Goal: Task Accomplishment & Management: Complete application form

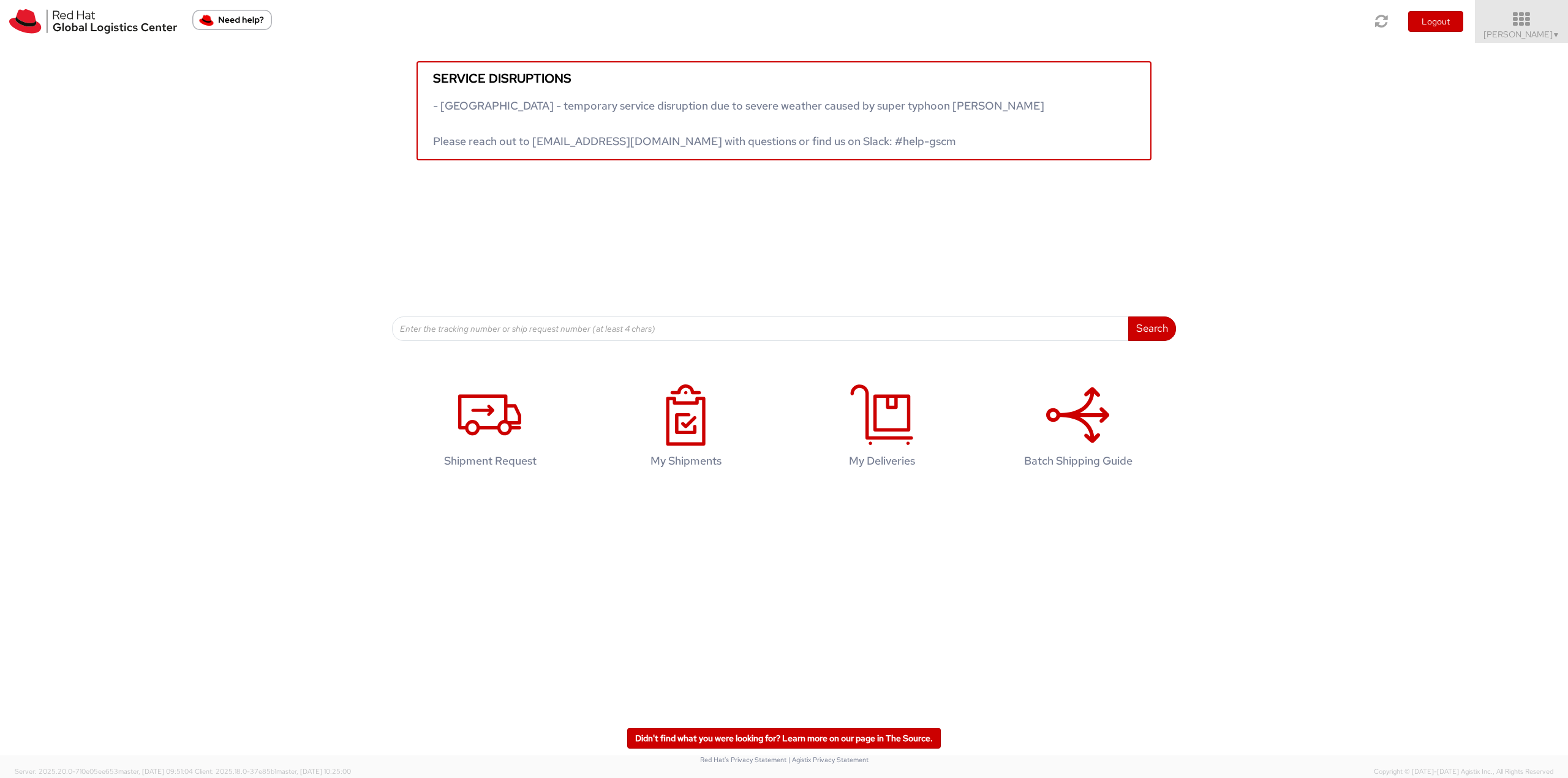
drag, startPoint x: 1525, startPoint y: 13, endPoint x: 1531, endPoint y: 31, distance: 19.0
click at [1527, 15] on icon at bounding box center [1521, 19] width 107 height 17
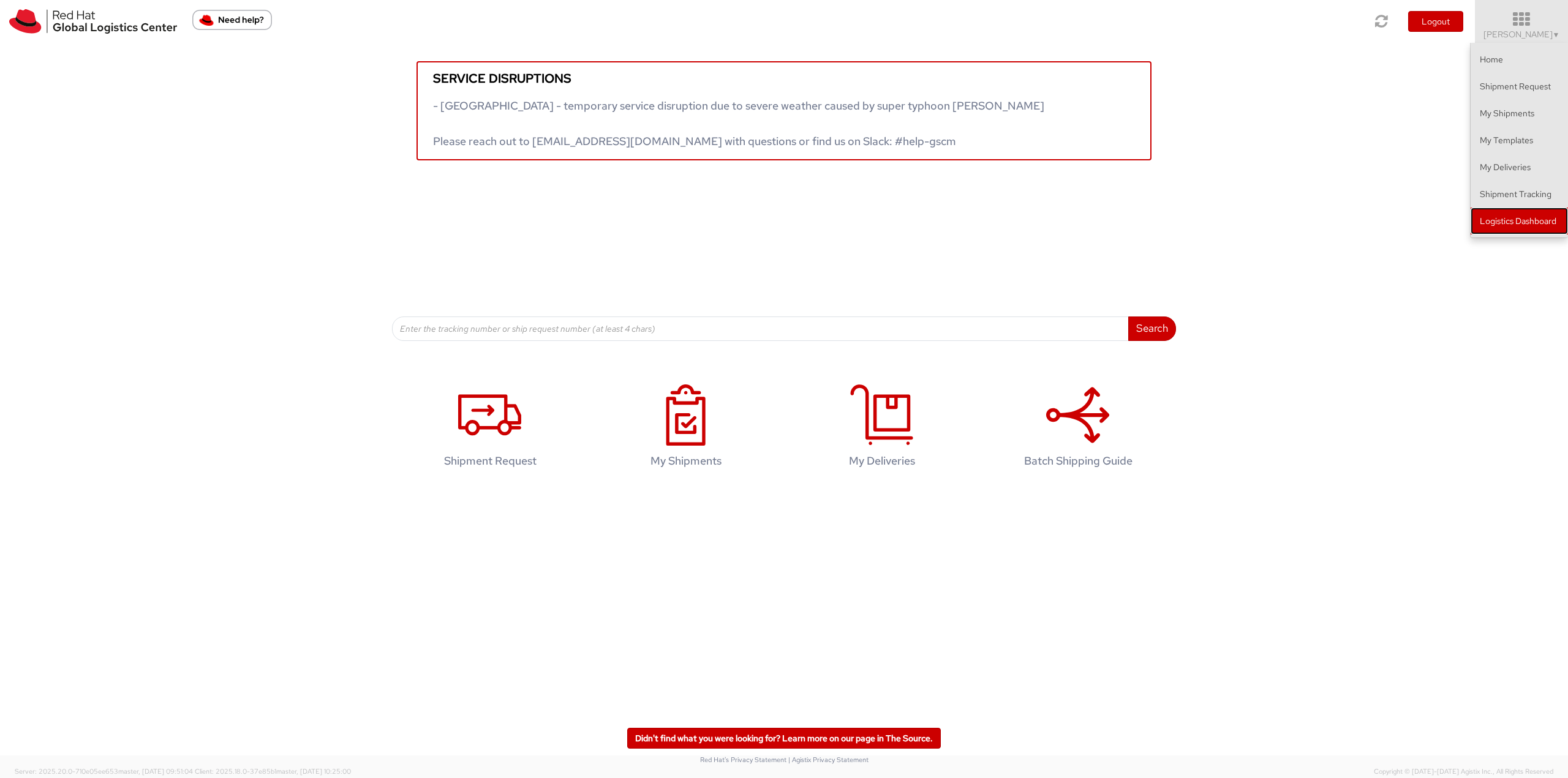
click at [1504, 216] on link "Logistics Dashboard" at bounding box center [1519, 221] width 97 height 27
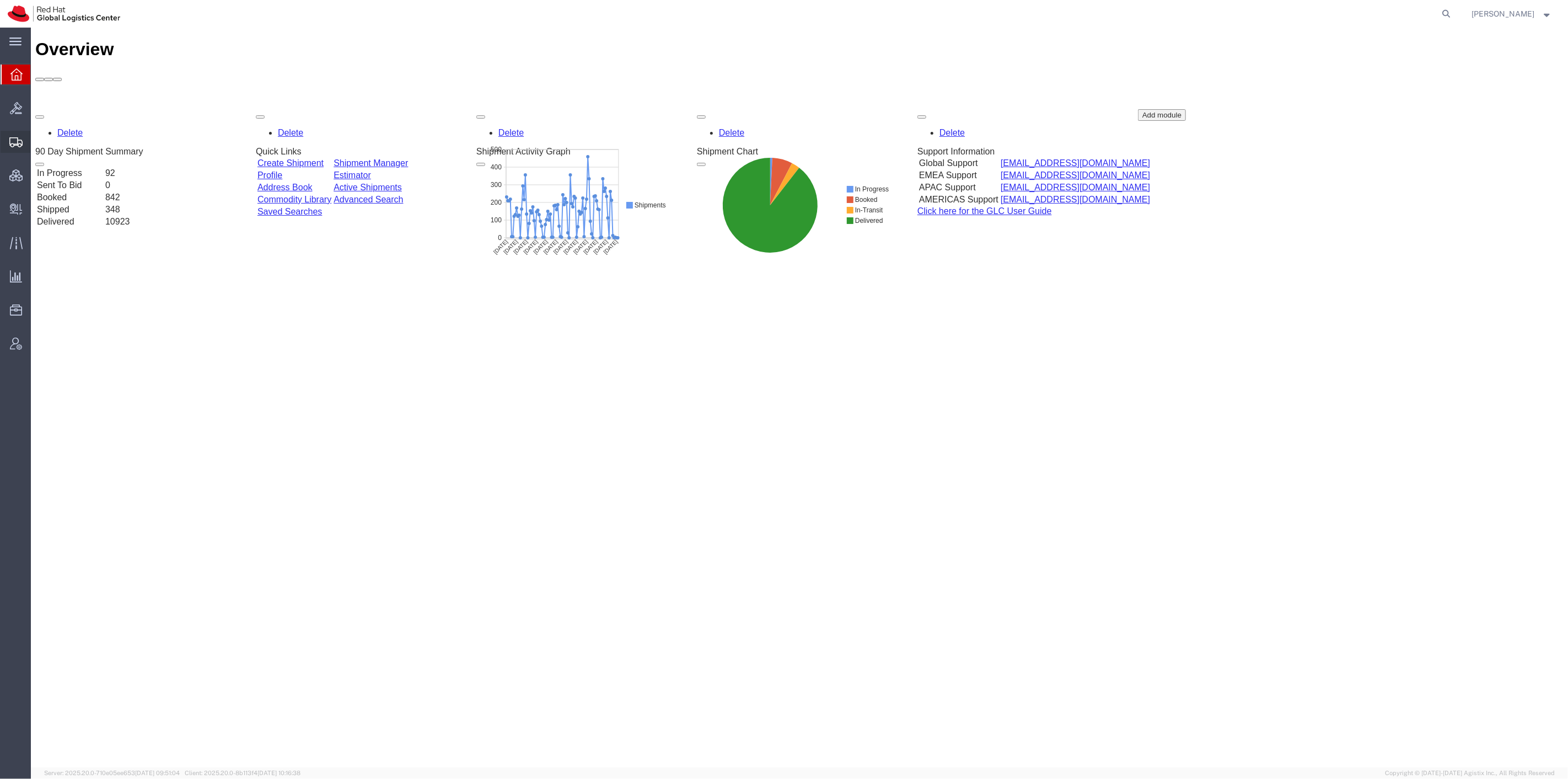
click at [0, 0] on span "Shipment Manager" at bounding box center [0, 0] width 0 height 0
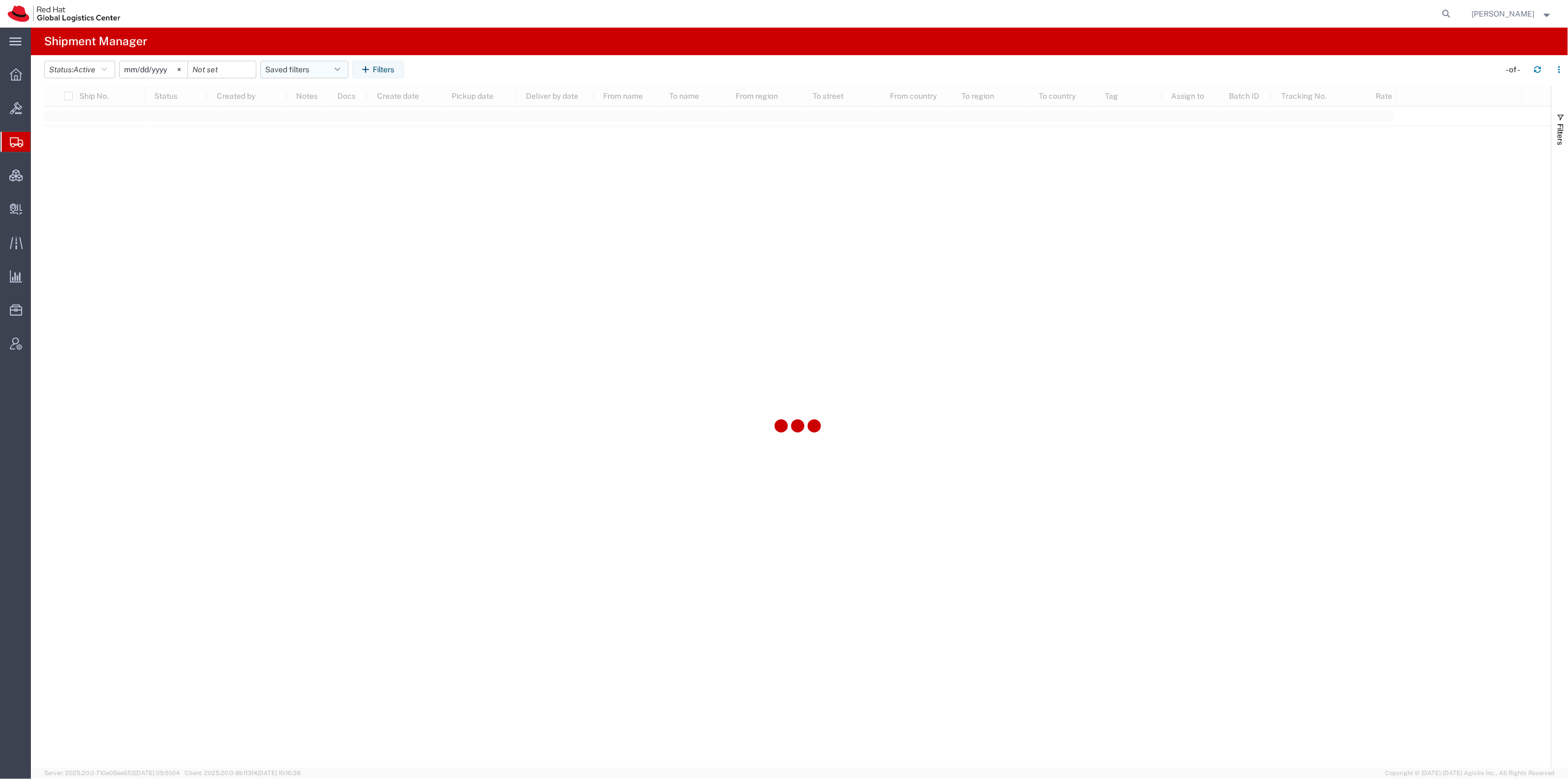
click at [330, 70] on button "Saved filters" at bounding box center [305, 70] width 88 height 17
click at [322, 143] on span "SR" at bounding box center [334, 138] width 145 height 20
type input "2023-12-05"
type input "2027-02-22"
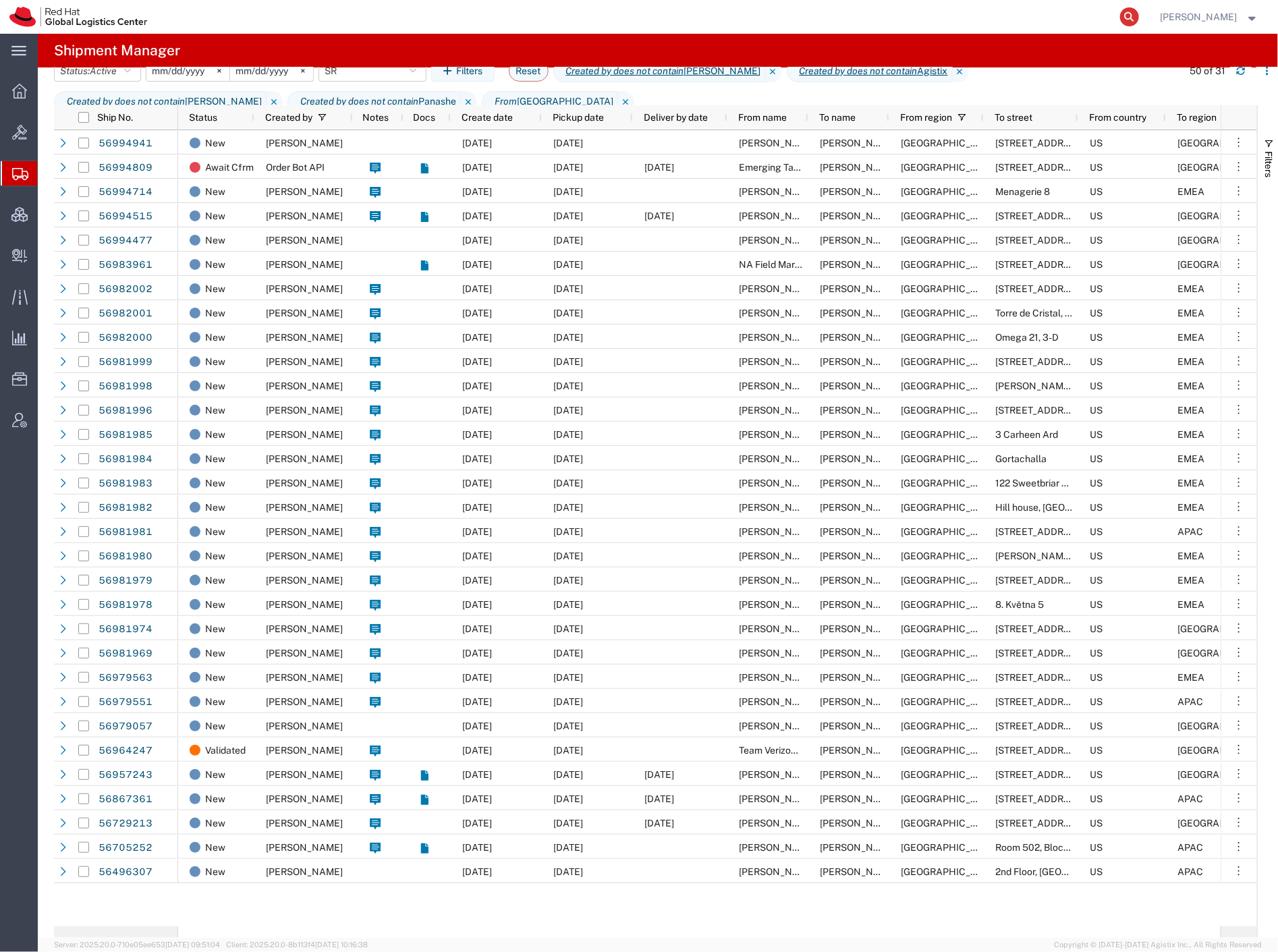
click at [1139, 16] on icon at bounding box center [1129, 16] width 19 height 19
paste input "801387982"
type input "801387982"
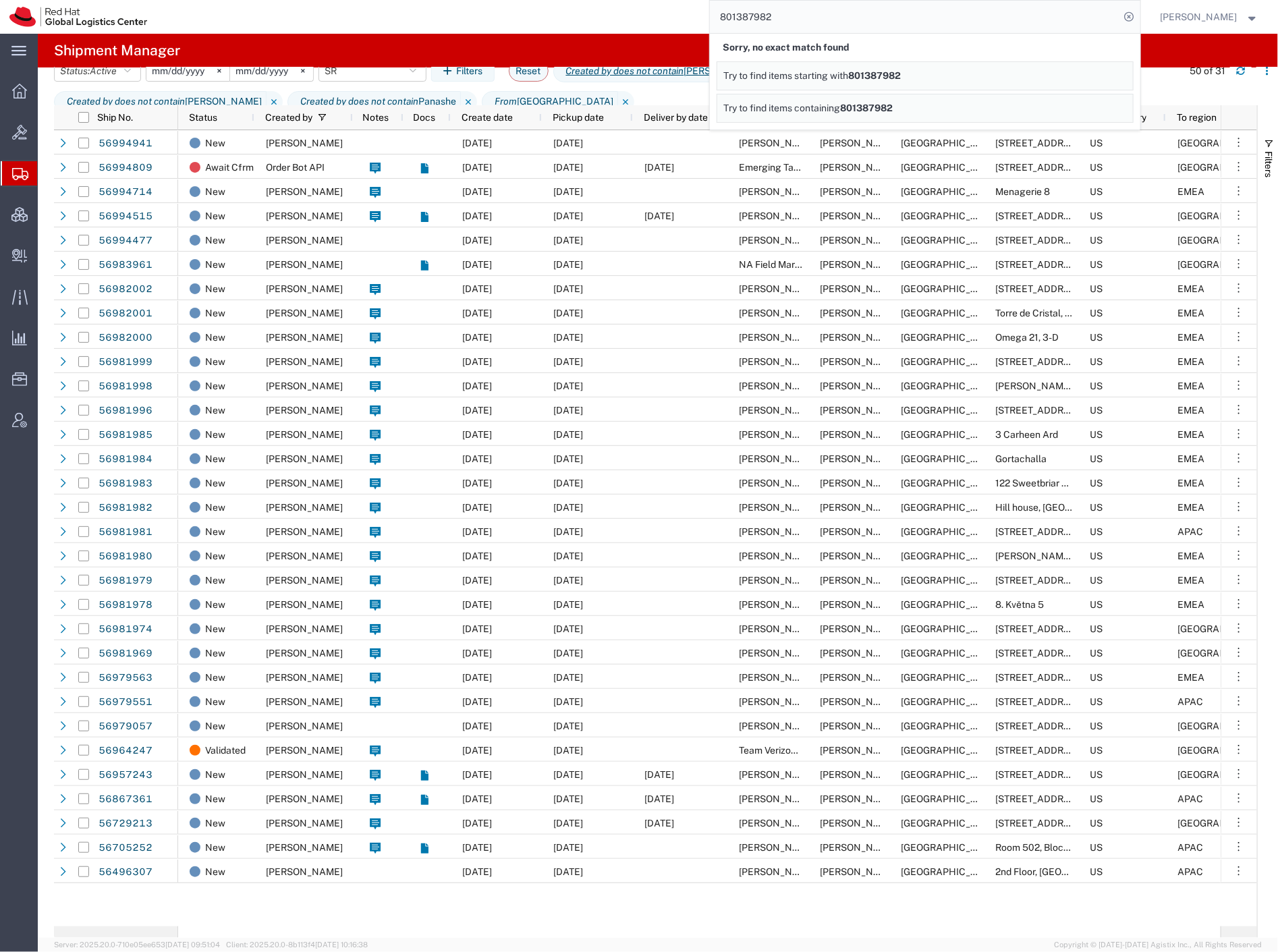
click at [0, 0] on span "Create Shipment" at bounding box center [0, 0] width 0 height 0
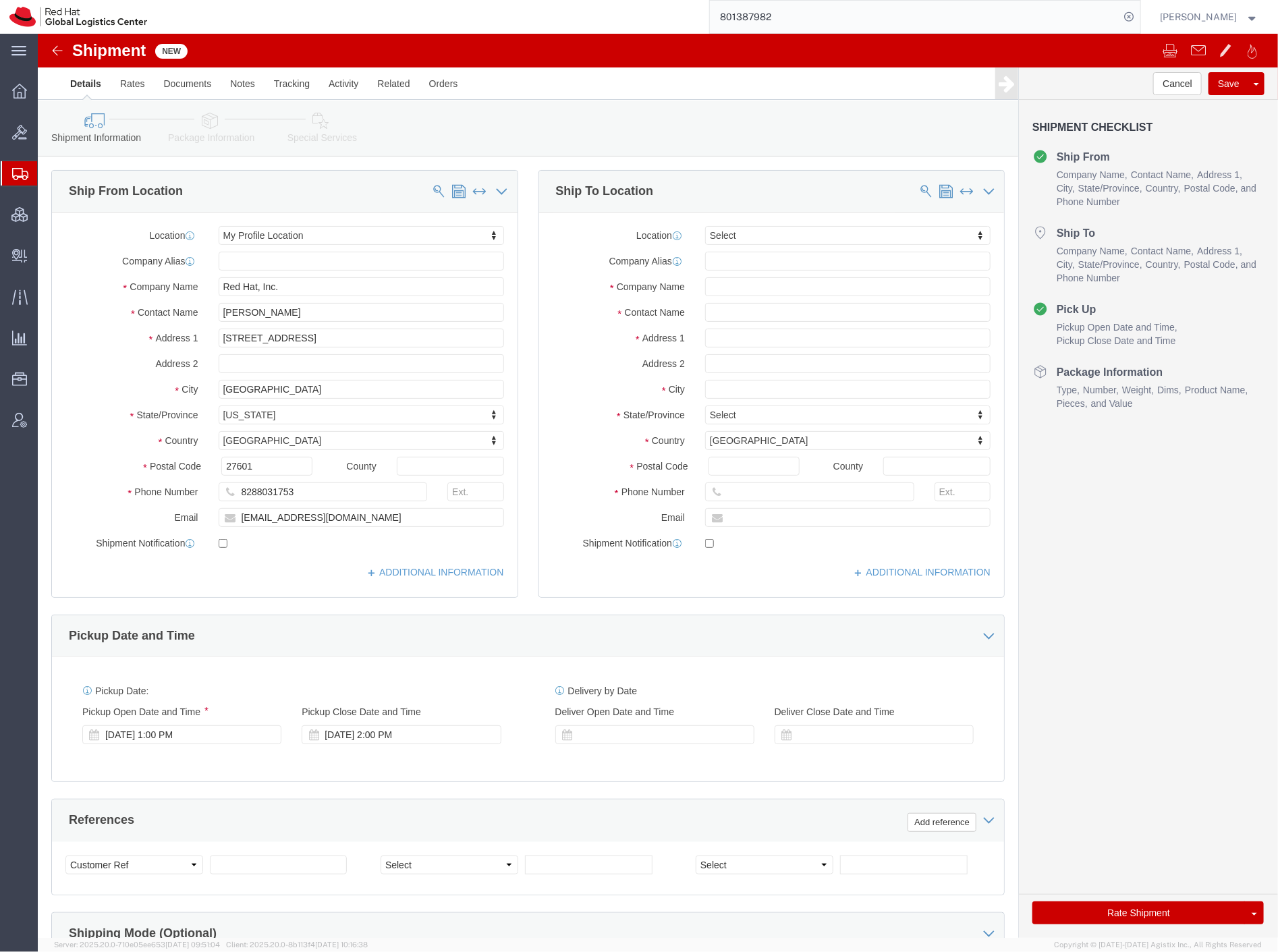
select select
drag, startPoint x: 296, startPoint y: 283, endPoint x: 49, endPoint y: 278, distance: 247.1
click div "Contact Name Tyler Radford"
click div "Location My Profile Location My Profile Location RH - Amsterdam - MSO RH - Amst…"
click input "[PERSON_NAME]"
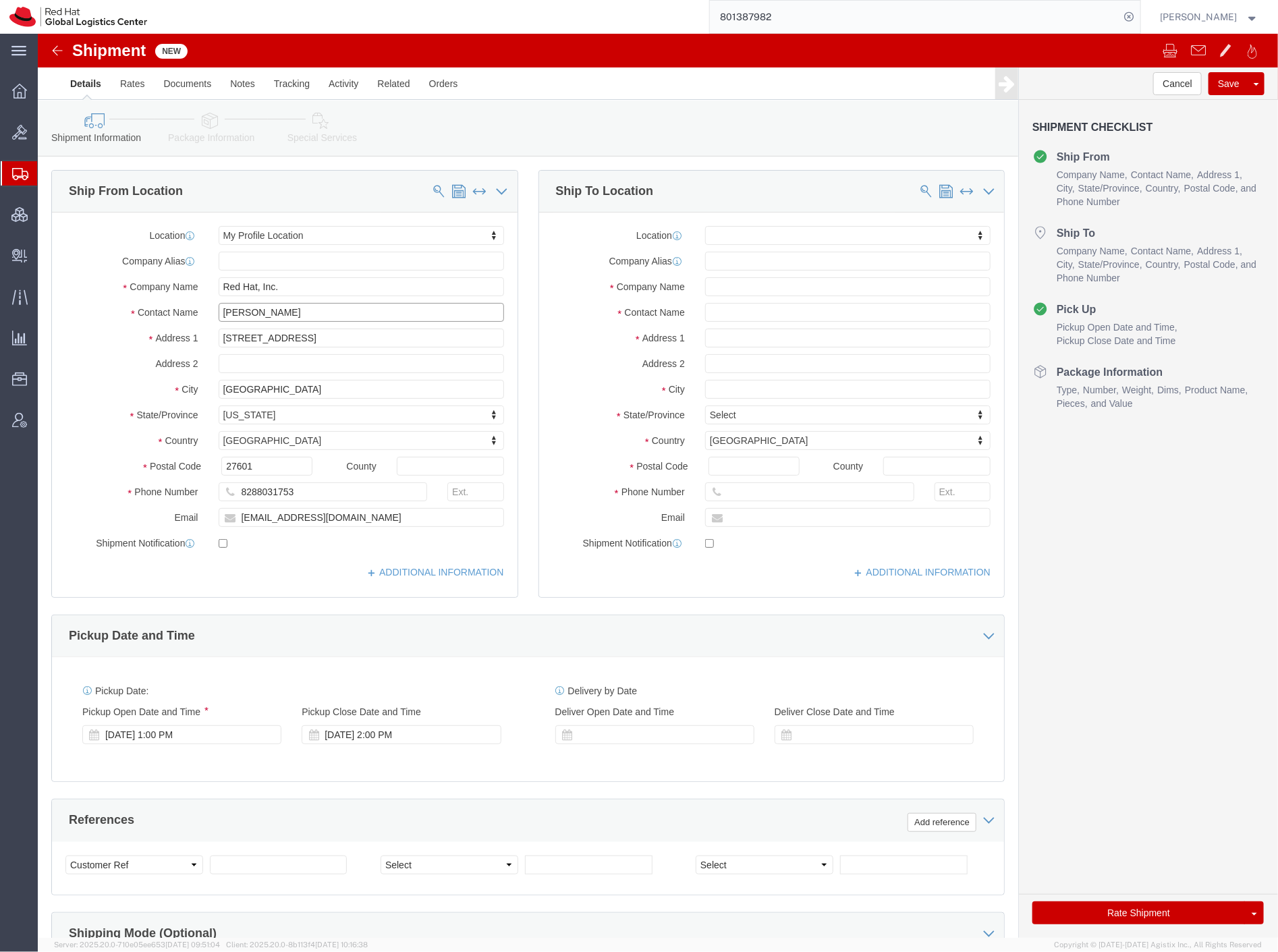
click input "[PERSON_NAME]"
drag, startPoint x: 207, startPoint y: 273, endPoint x: 298, endPoint y: 392, distance: 149.8
type input "kara strang"
drag, startPoint x: 298, startPoint y: 392, endPoint x: 689, endPoint y: 245, distance: 417.7
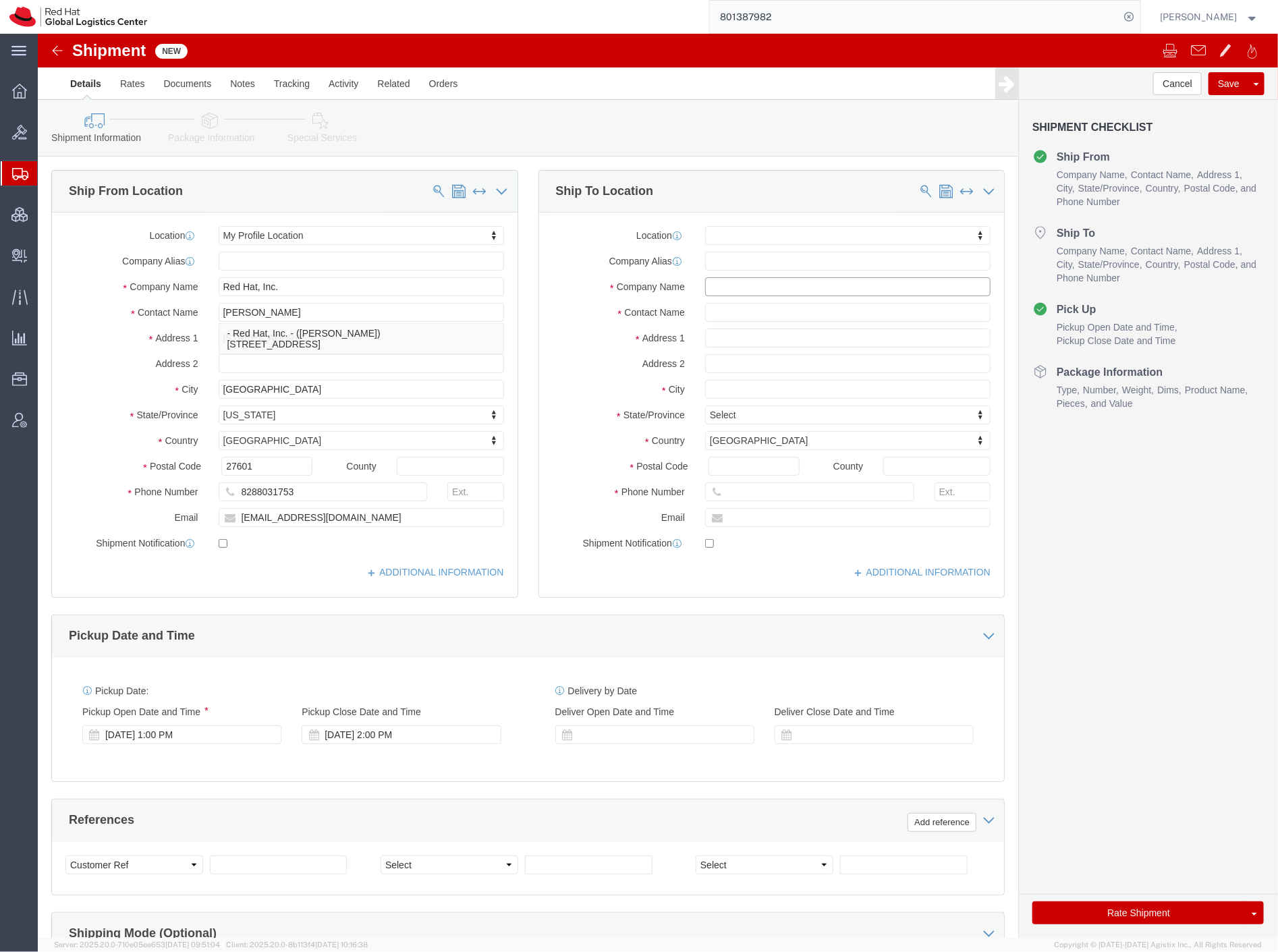
click input "text"
click input "Cedric Clyburn"
type input "Cedric Clyburn"
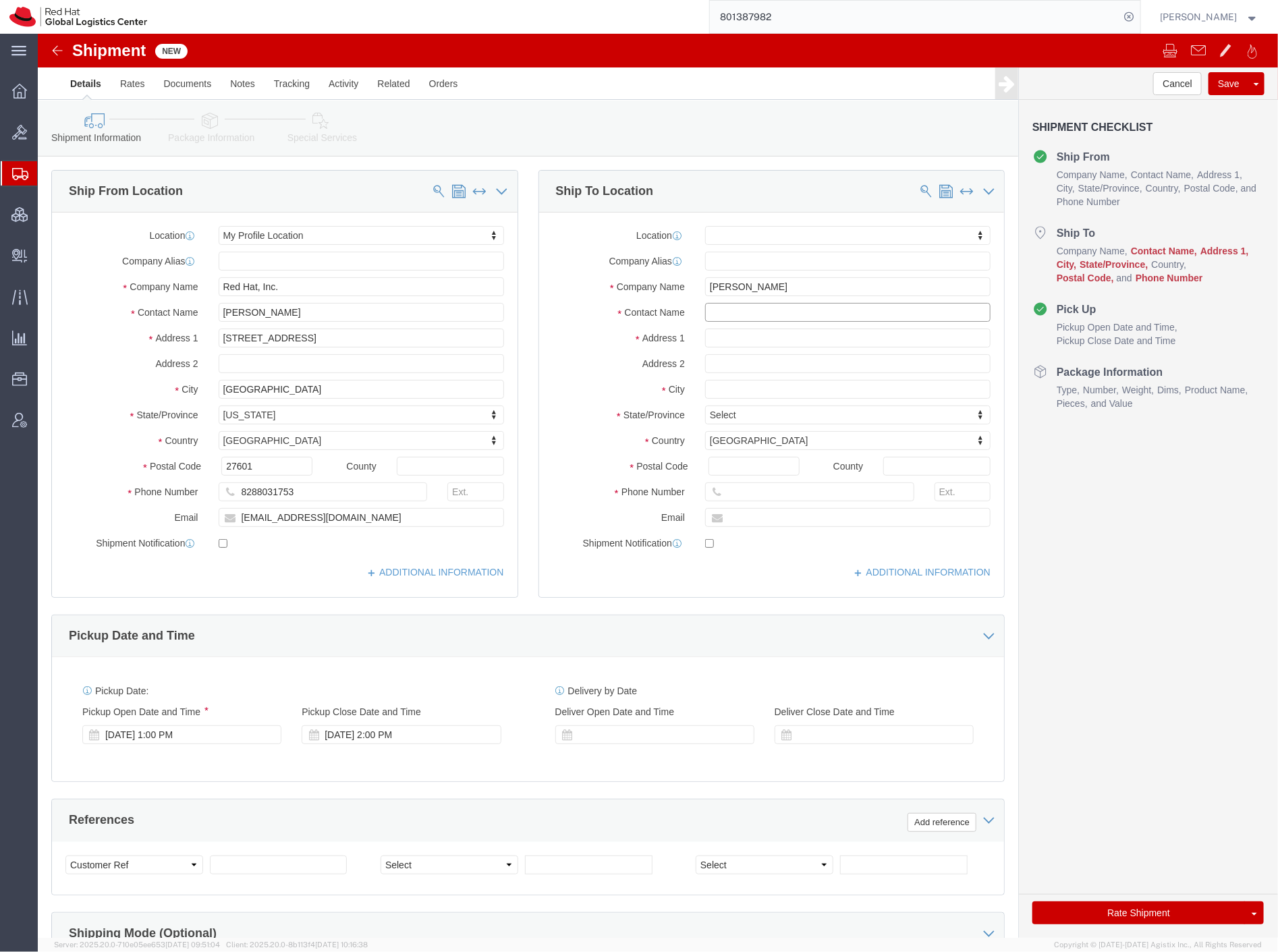
paste input "Cedric Clyburn"
type input "Cedric Clyburn"
type input "57 Jay St"
type input "Apt 3D"
type input "[US_STATE]"
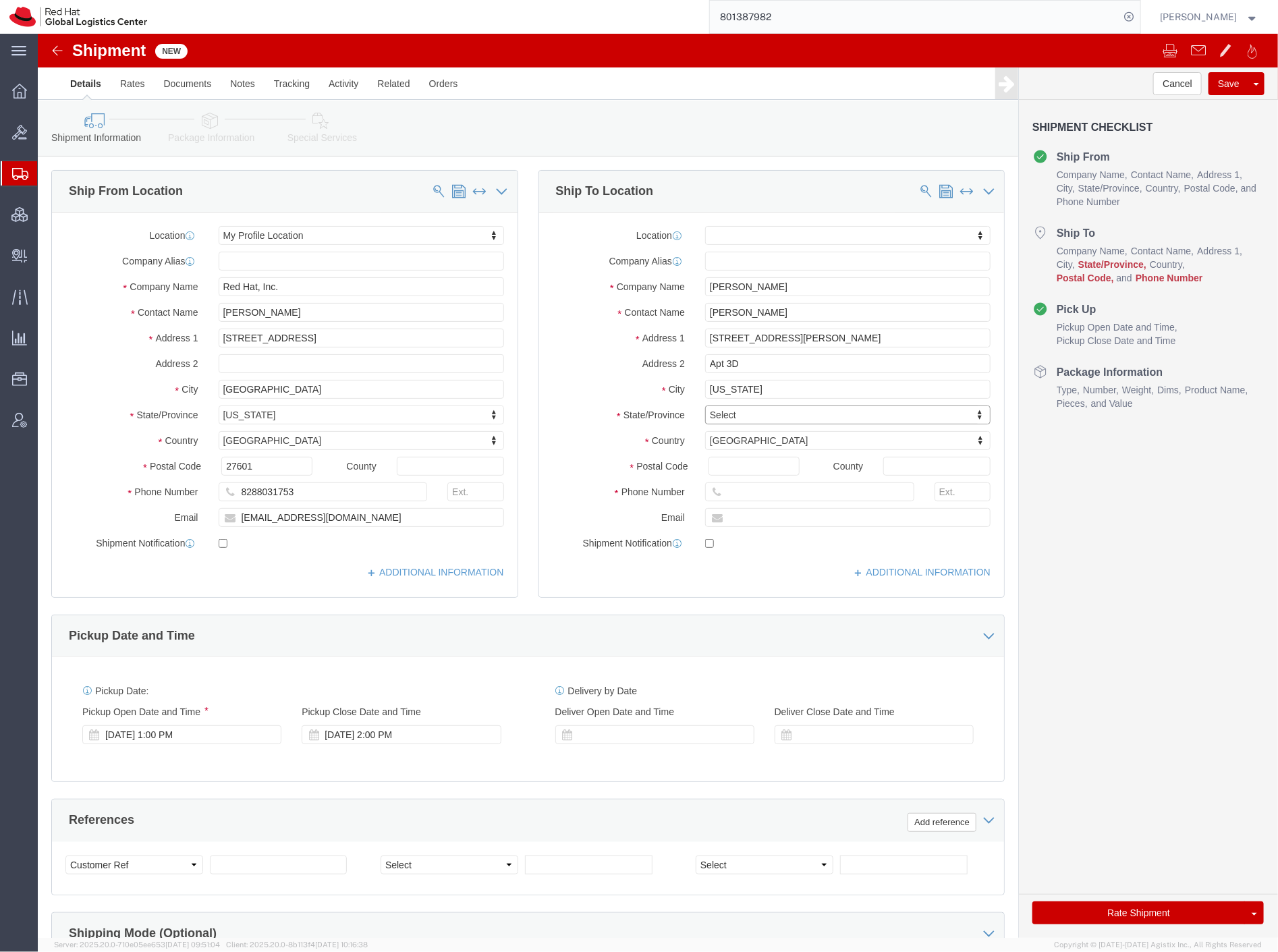
type input "n"
type input "new y"
type input "11201"
type input "8288031753"
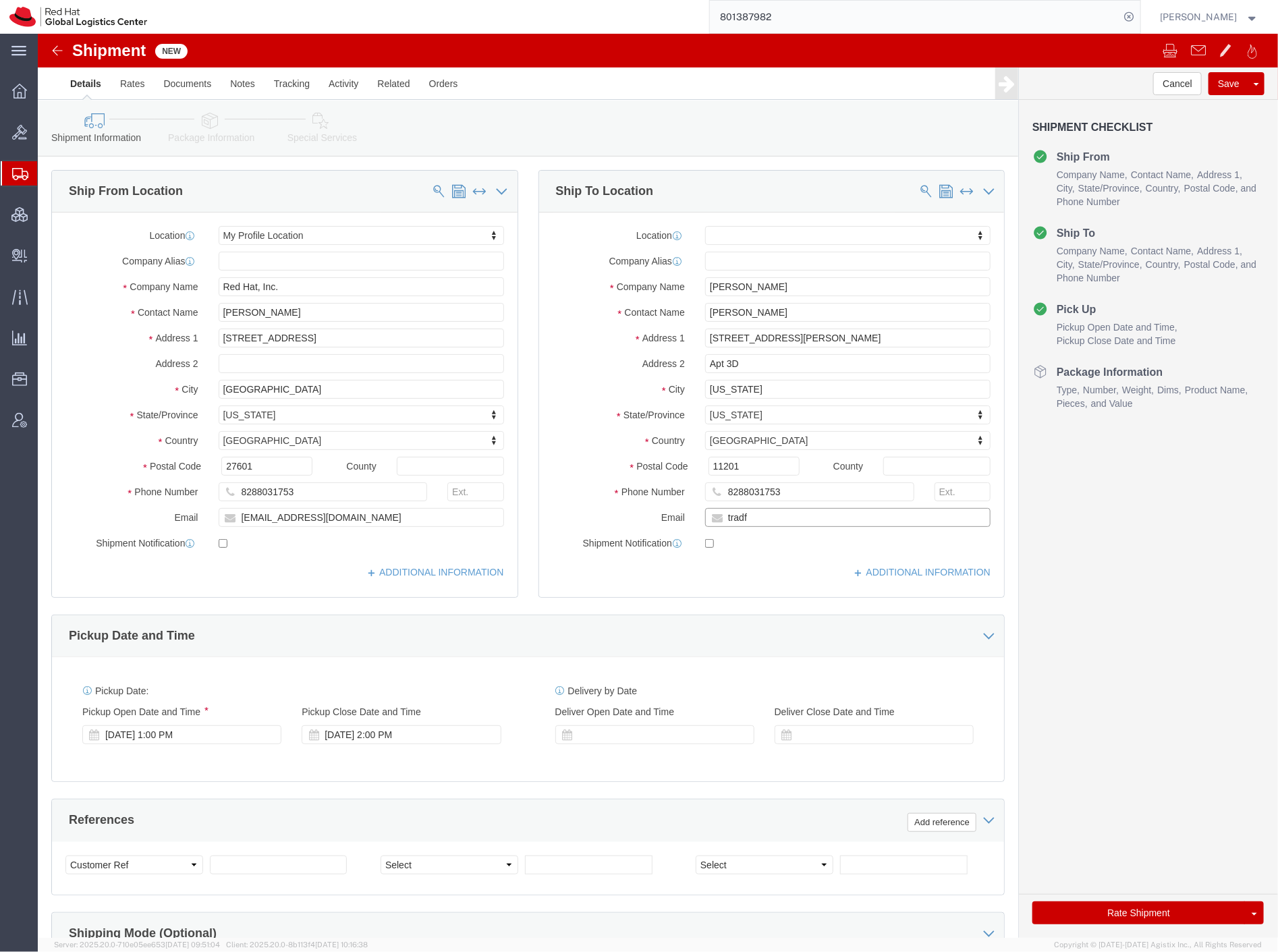
type input "tradford@redhat.com"
click link "Package Information"
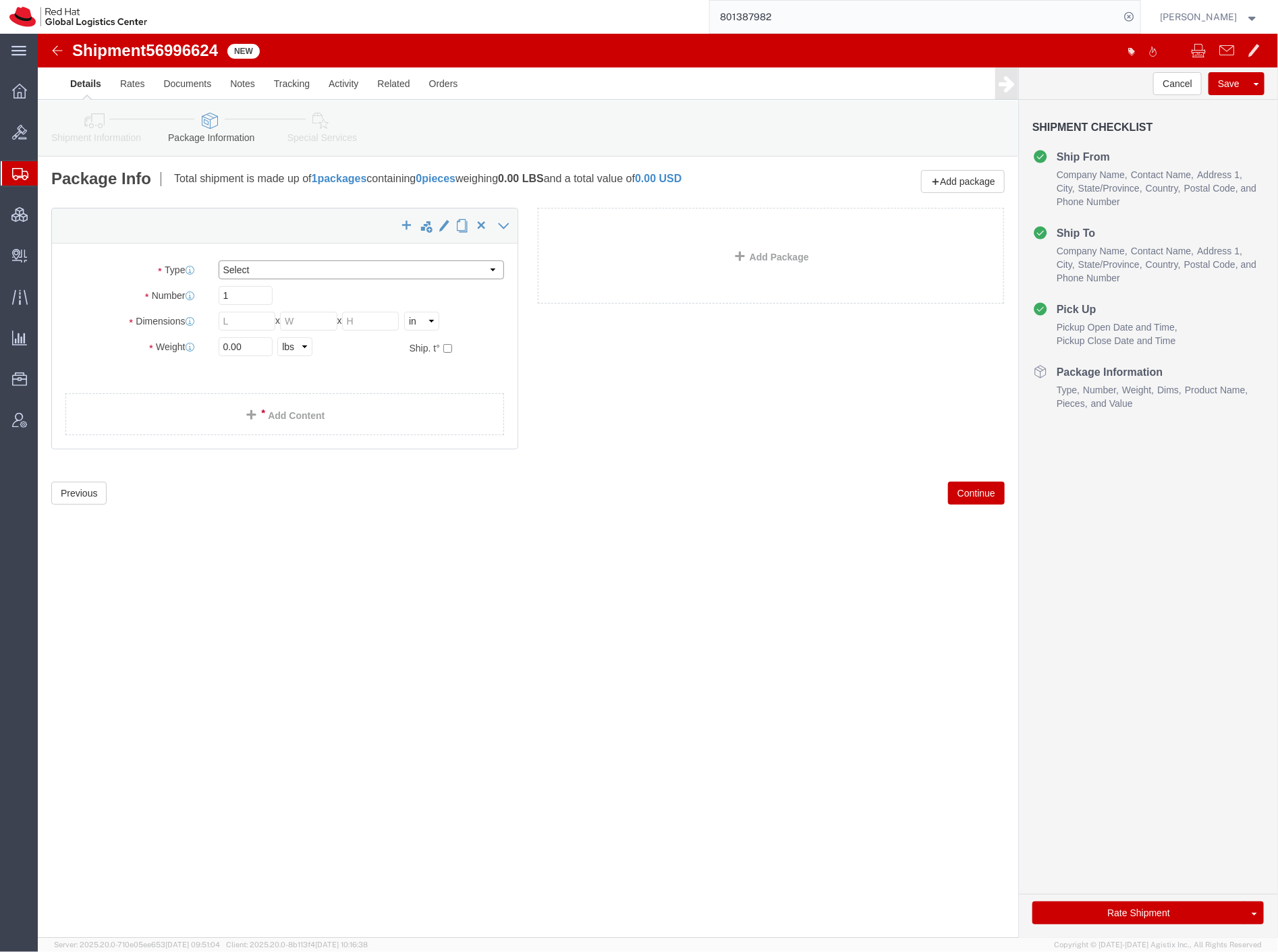
click select "Select Case(s) Crate(s) Envelope Large Box Medium Box PAK Skid(s) Small Box Sma…"
select select "PAK"
click select "Select Case(s) Crate(s) Envelope Large Box Medium Box PAK Skid(s) Small Box Sma…"
type input "10.25"
type input "12.75"
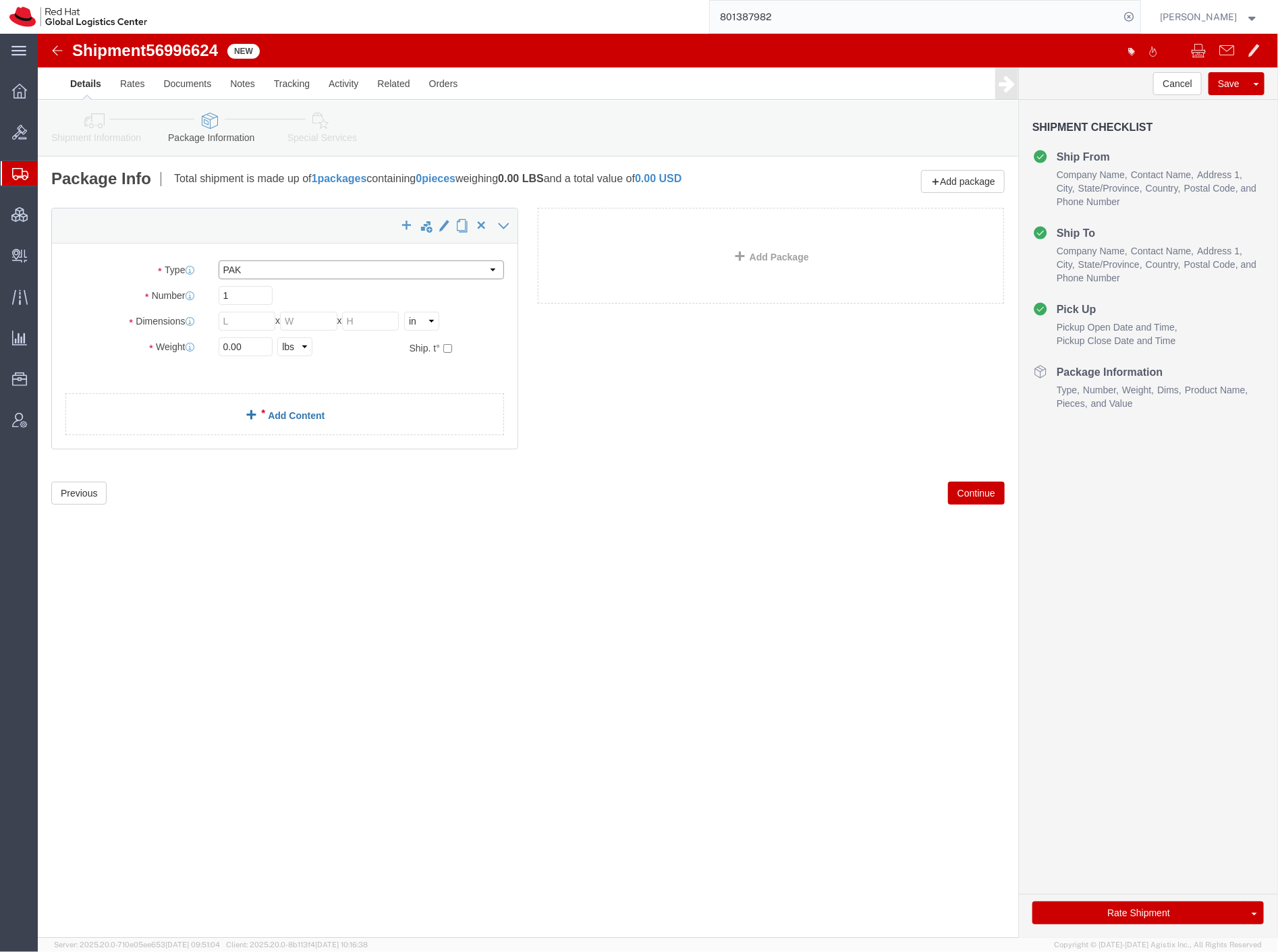
type input "1.00"
drag, startPoint x: 224, startPoint y: 311, endPoint x: 142, endPoint y: 313, distance: 82.0
click div "Weight 0.00 Select kgs lbs Ship. t°"
type input "1"
click link "Add Content"
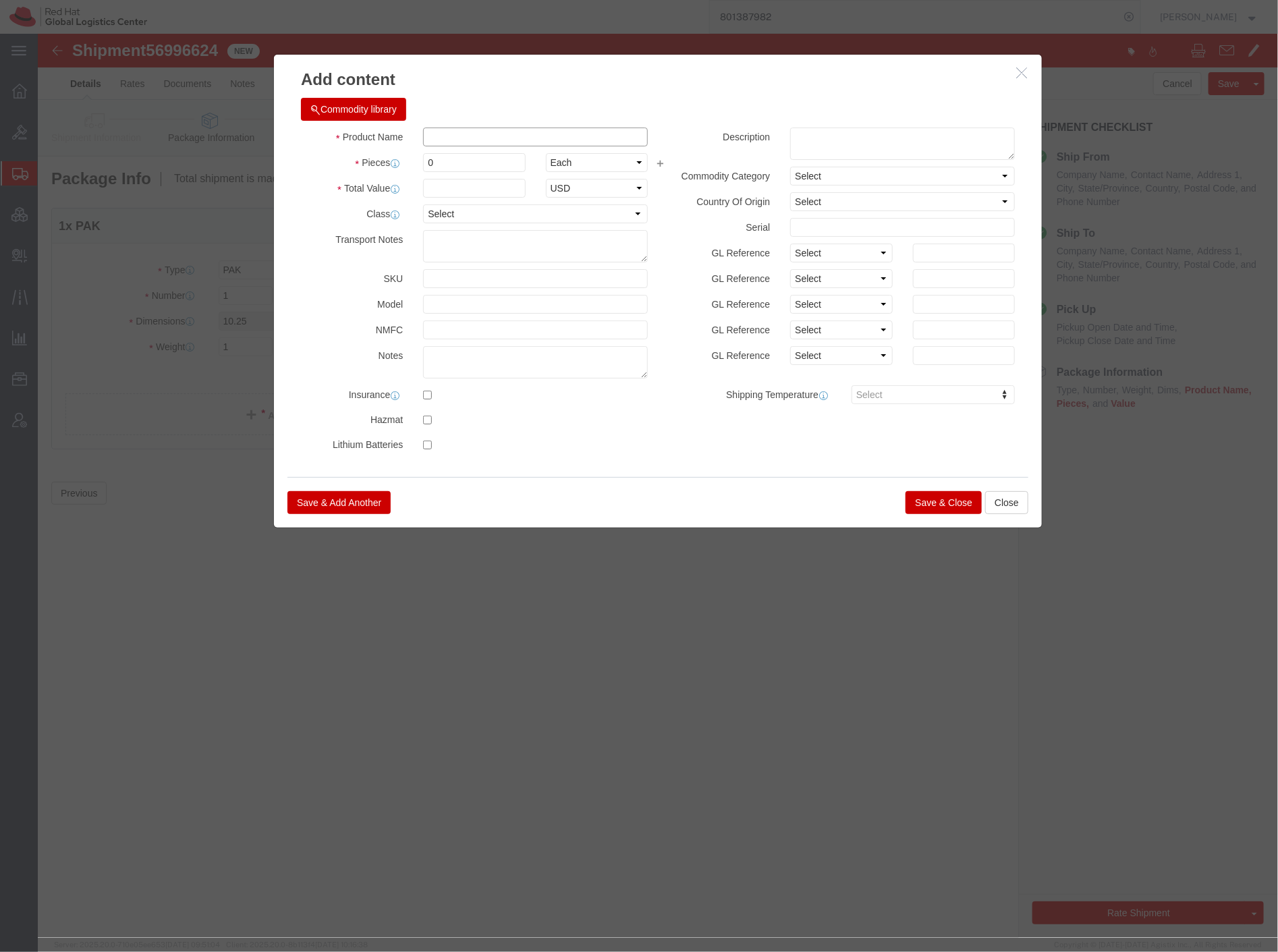
click input "text"
type input "puck"
drag, startPoint x: 433, startPoint y: 123, endPoint x: 298, endPoint y: 109, distance: 135.7
click div "Product Name puck Pieces 0 Select Bag Barrels 100Board Feet Bottle Box Blister …"
type input "1"
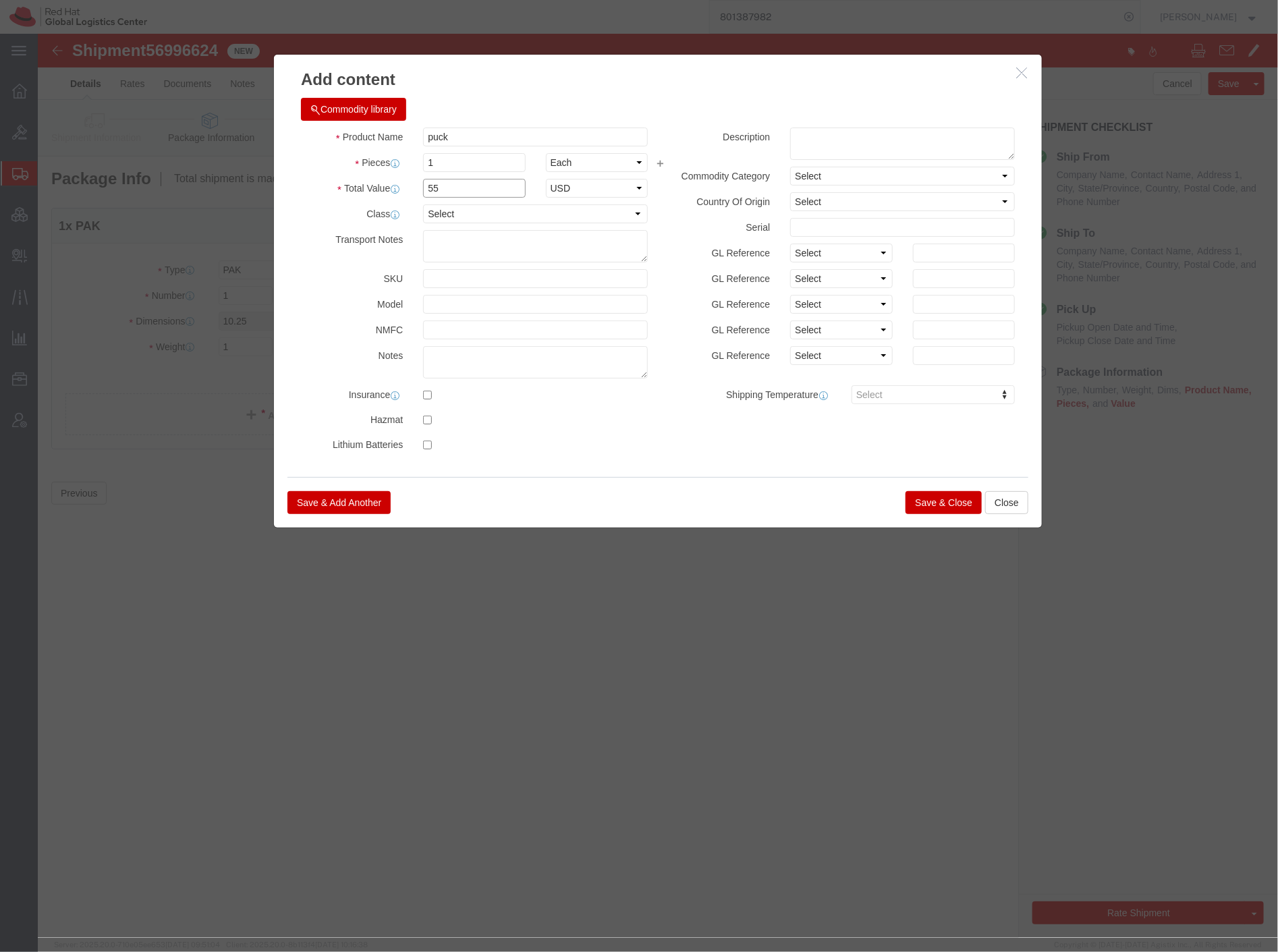
type input "55"
click button "Save & Close"
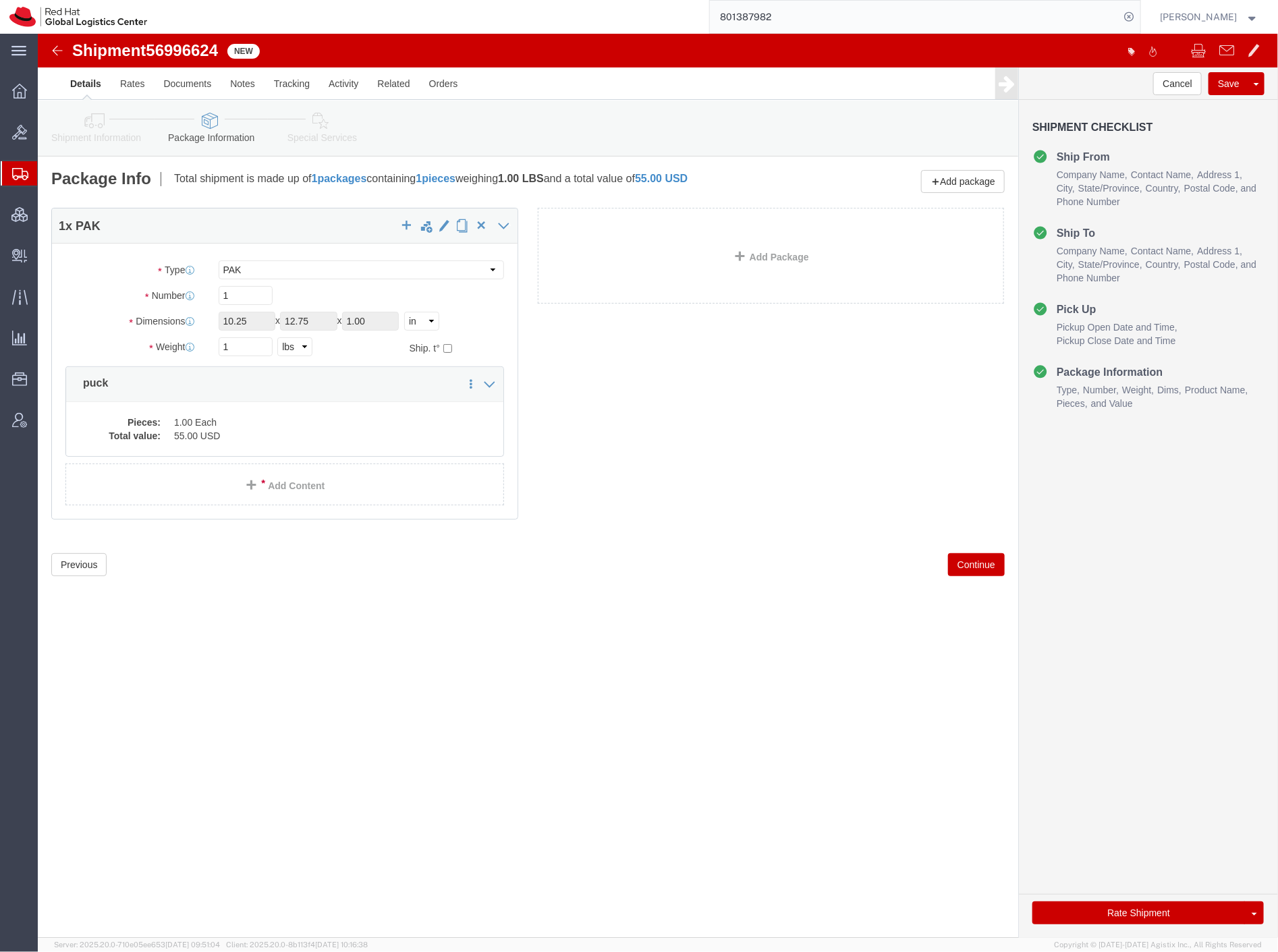
click link "Special Services"
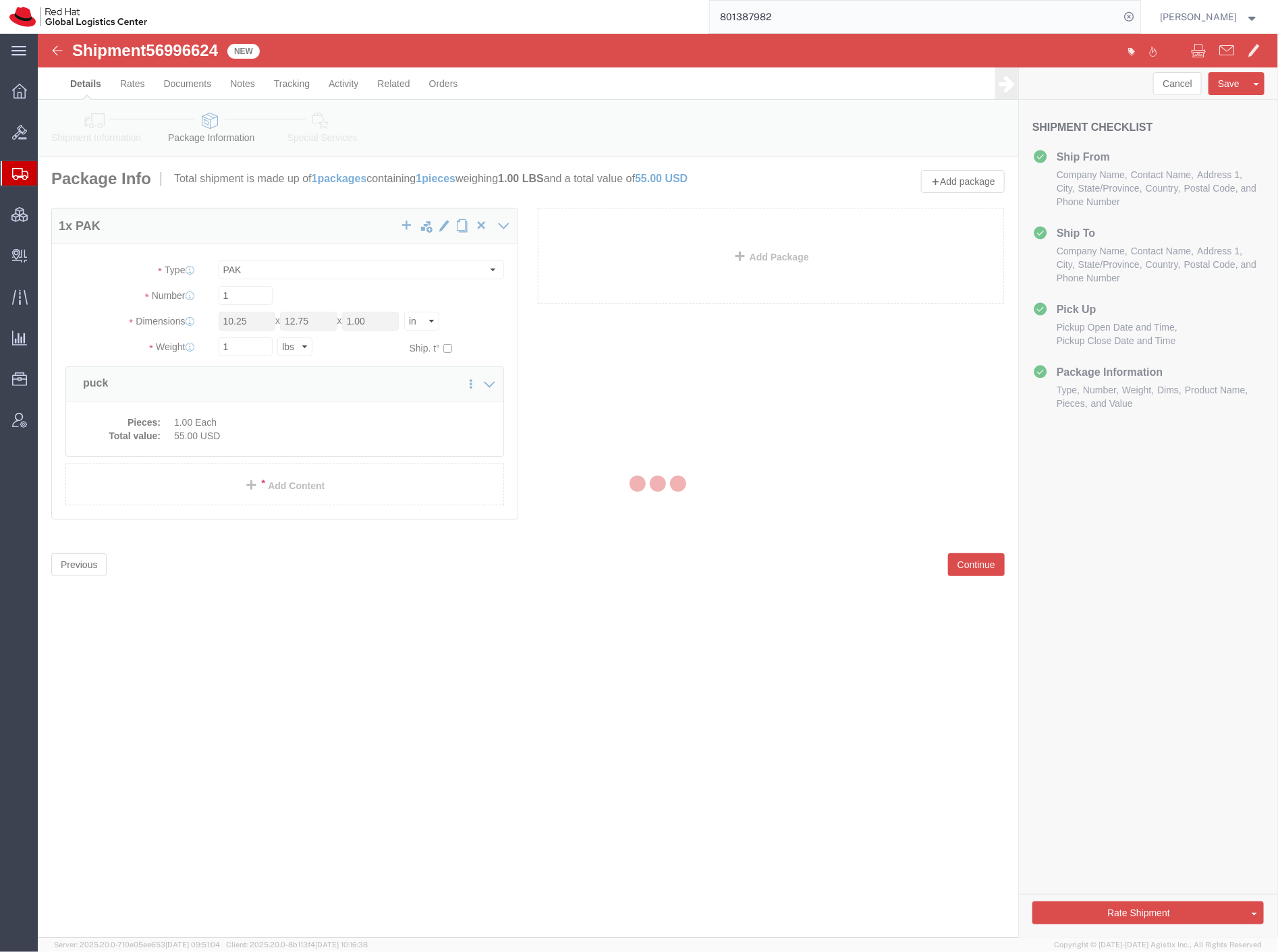
select select
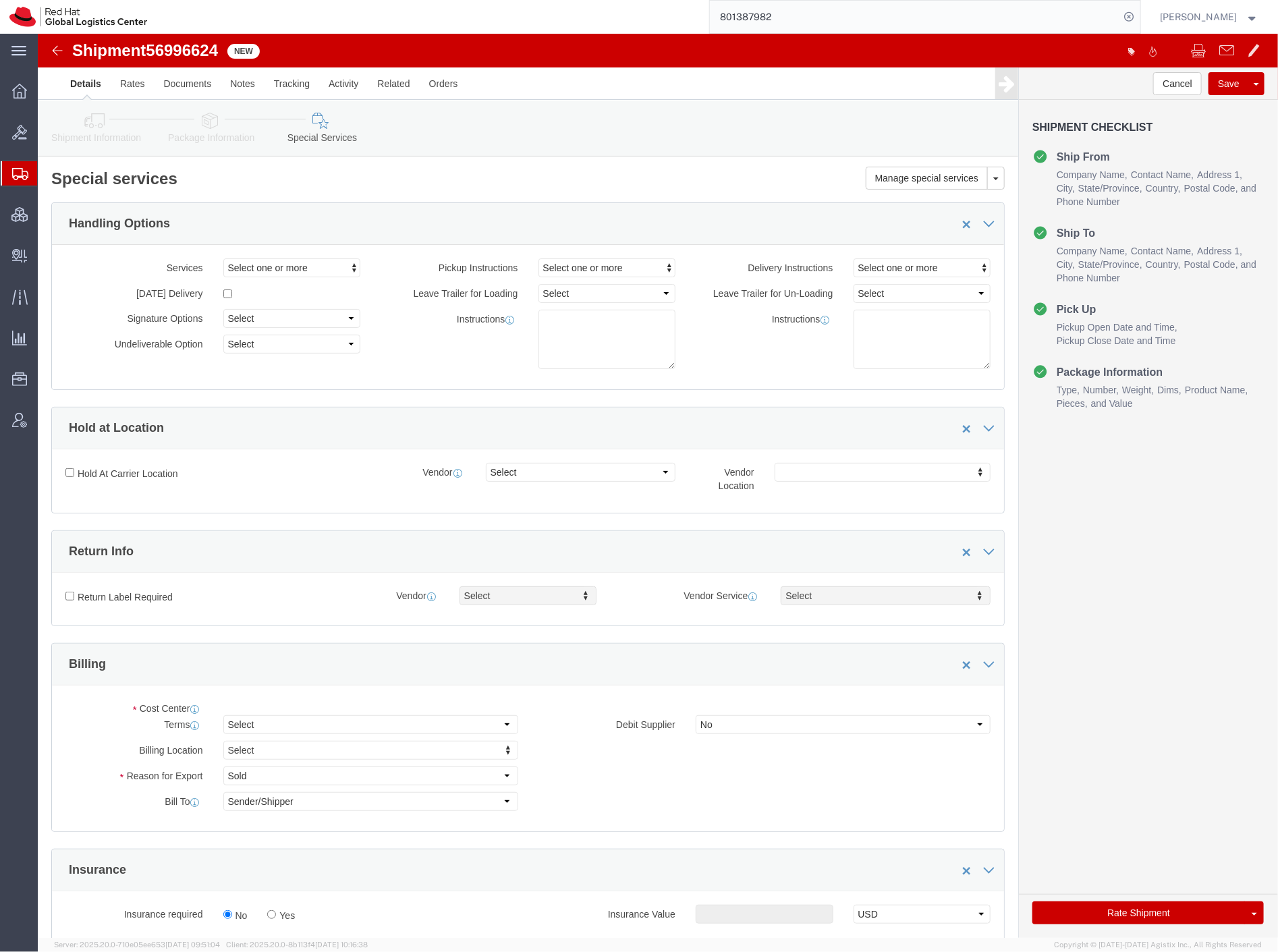
select select "COSTCENTER"
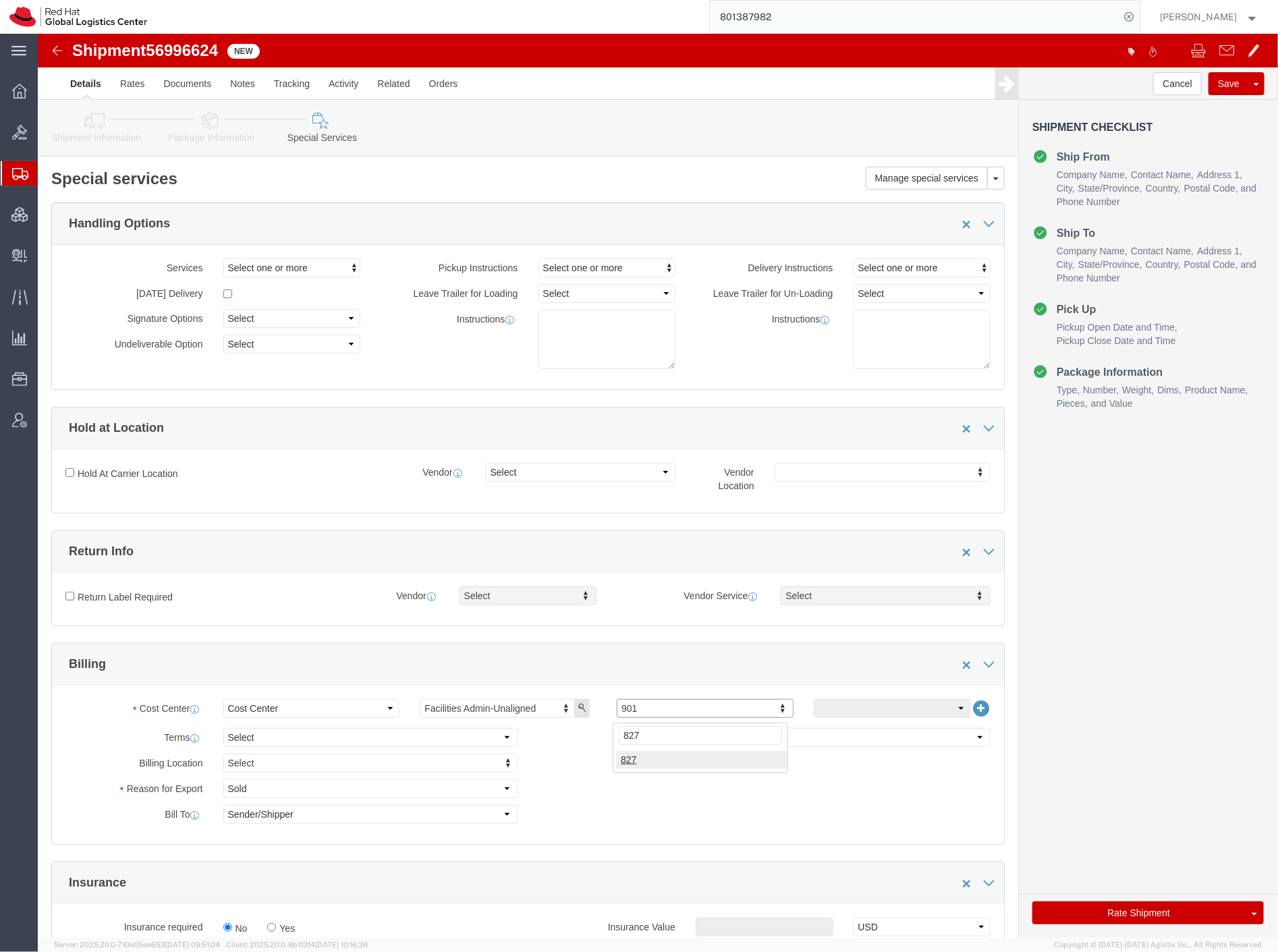
type input "827"
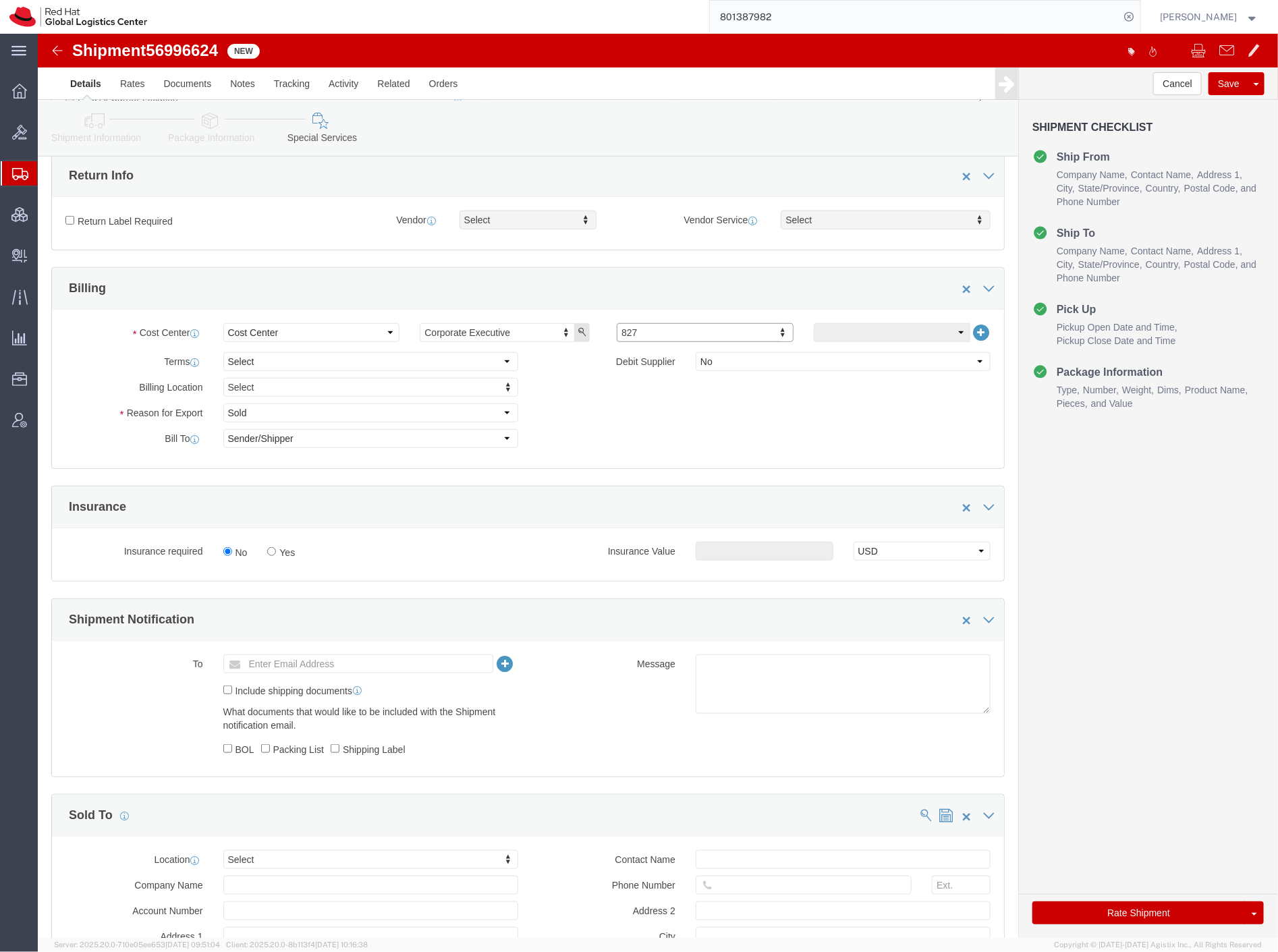
scroll to position [449, 0]
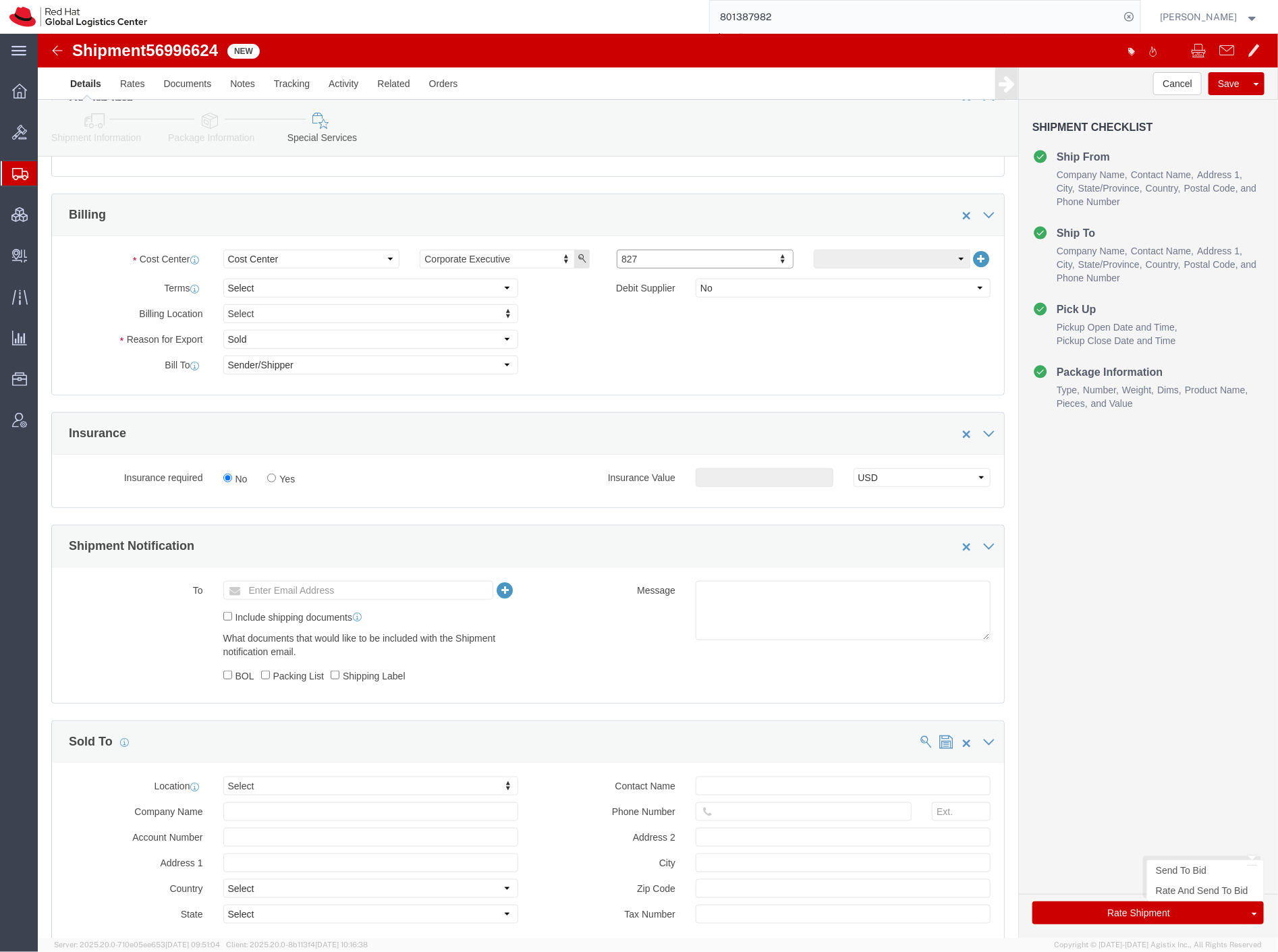
click button "Rate Shipment"
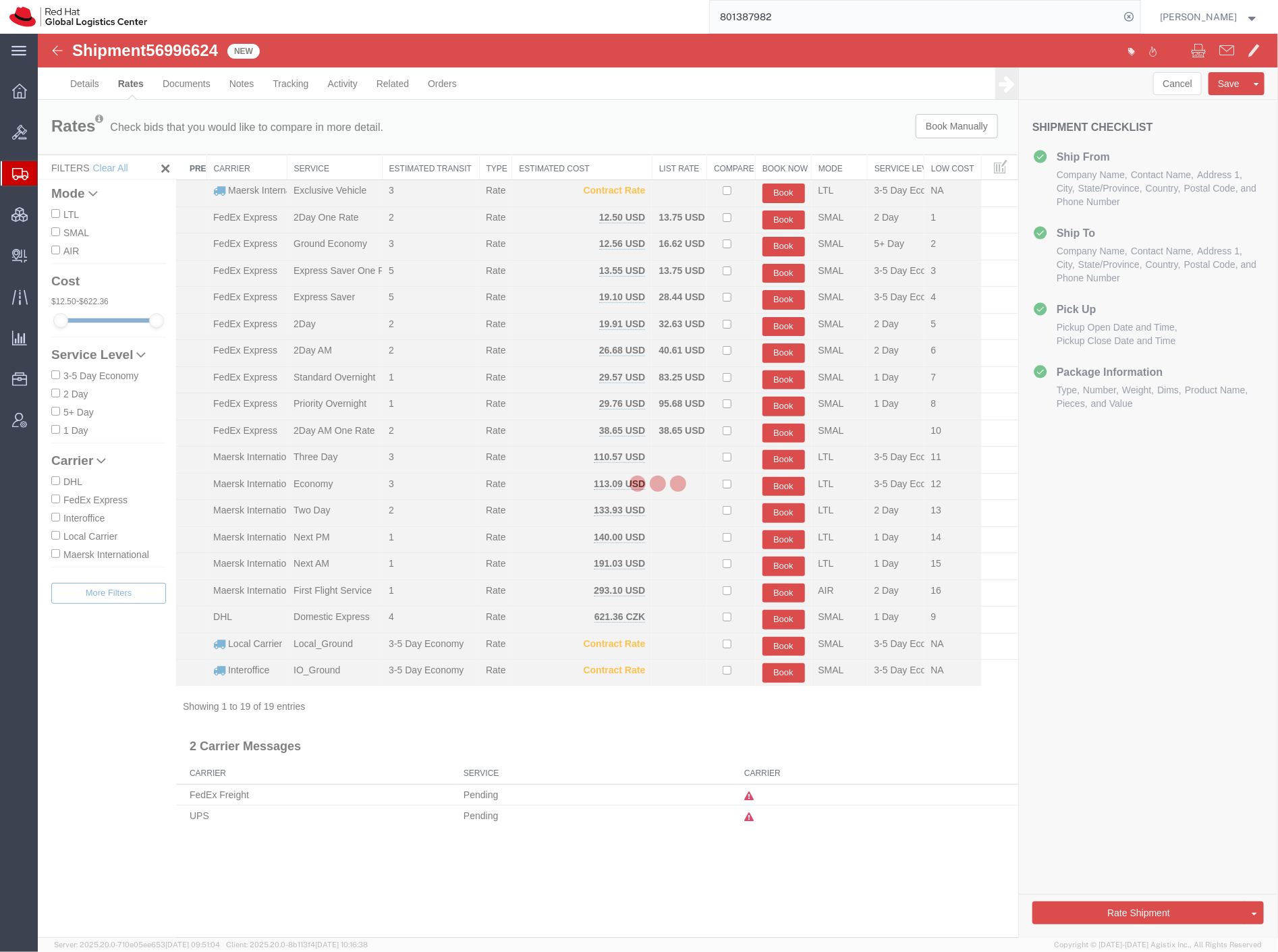
scroll to position [0, 0]
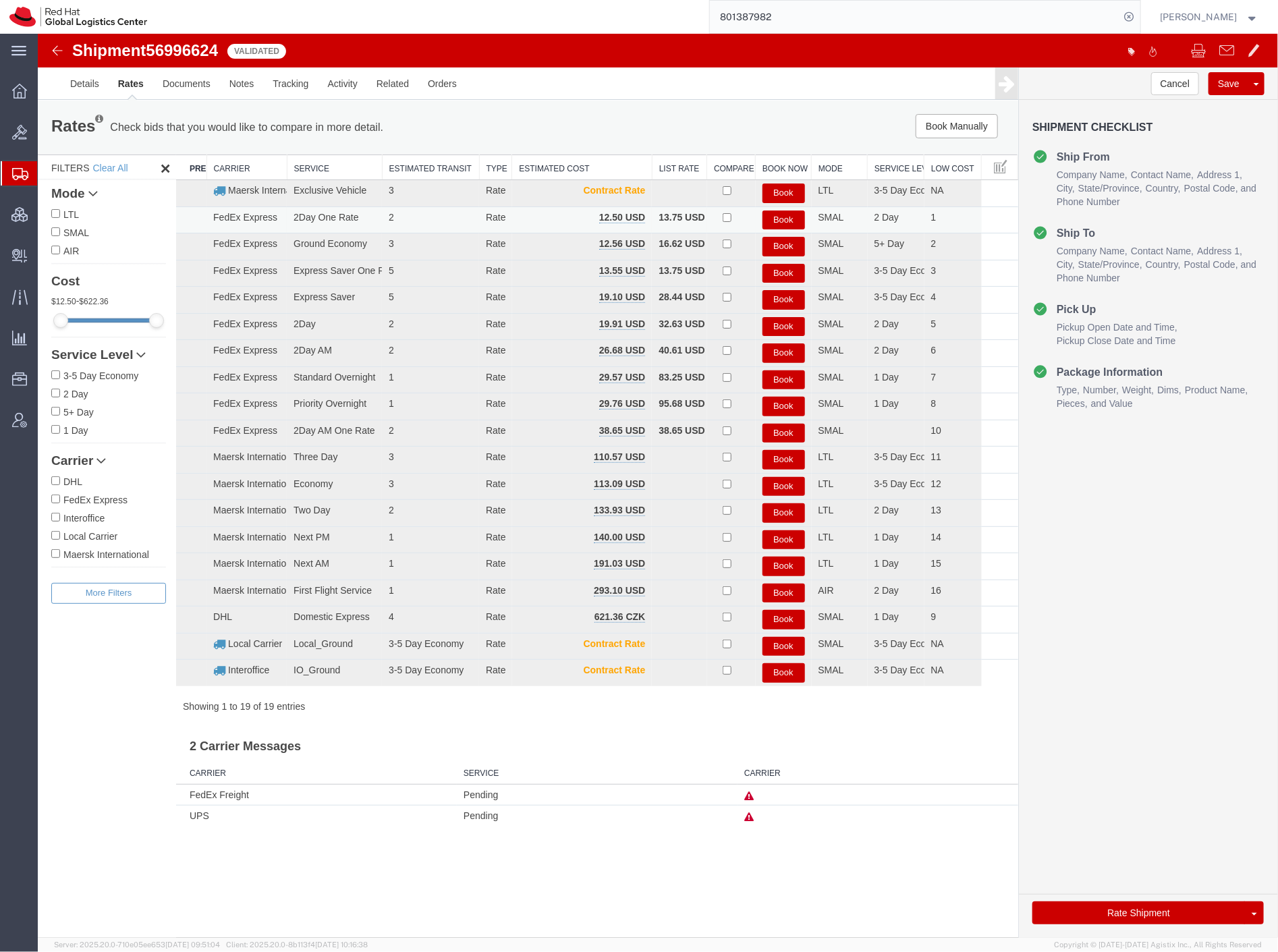
click at [786, 220] on button "Book" at bounding box center [783, 220] width 43 height 19
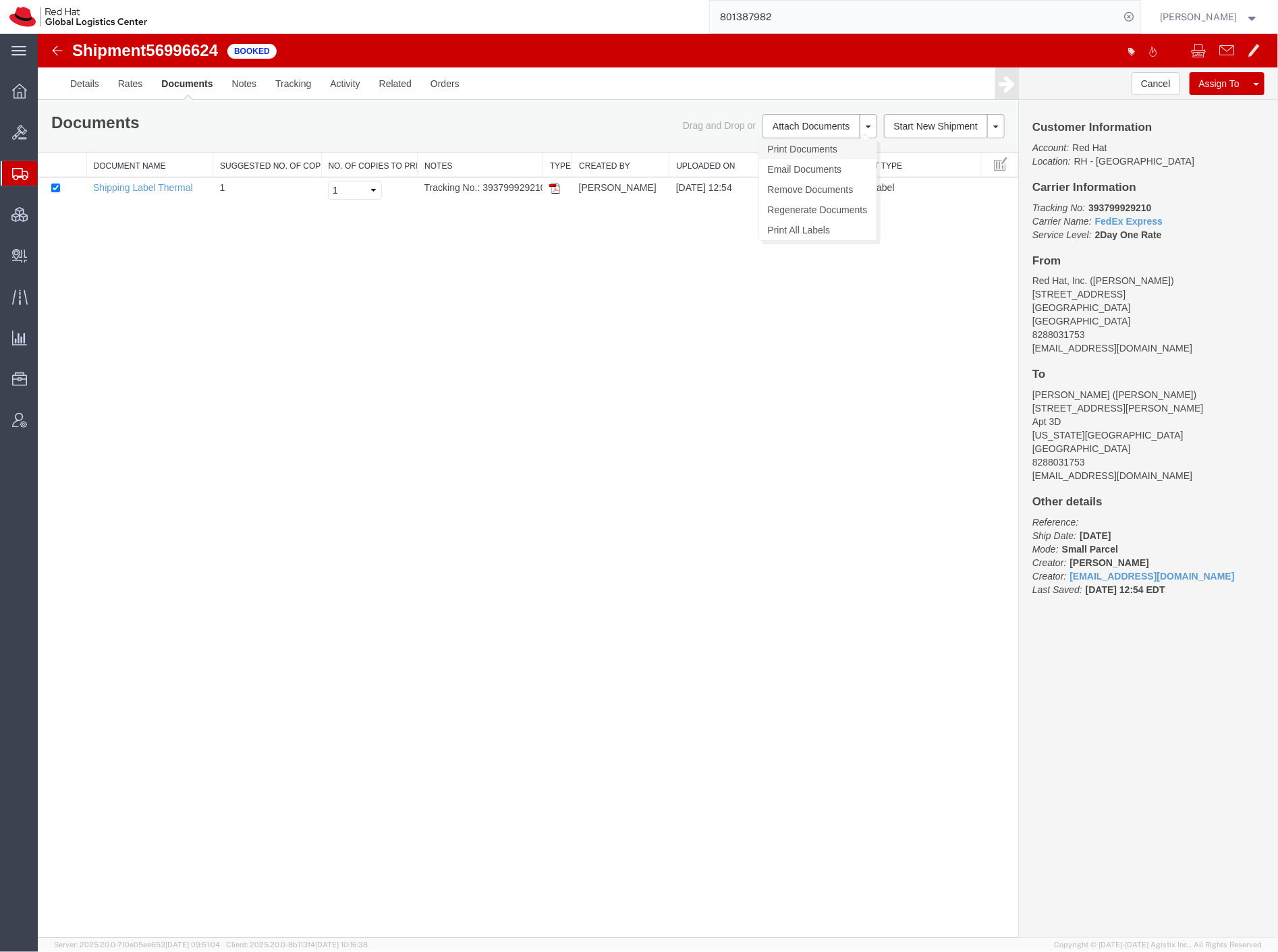
click at [806, 140] on link "Print Documents" at bounding box center [817, 148] width 118 height 20
click at [0, 0] on span "Shipment Manager" at bounding box center [0, 0] width 0 height 0
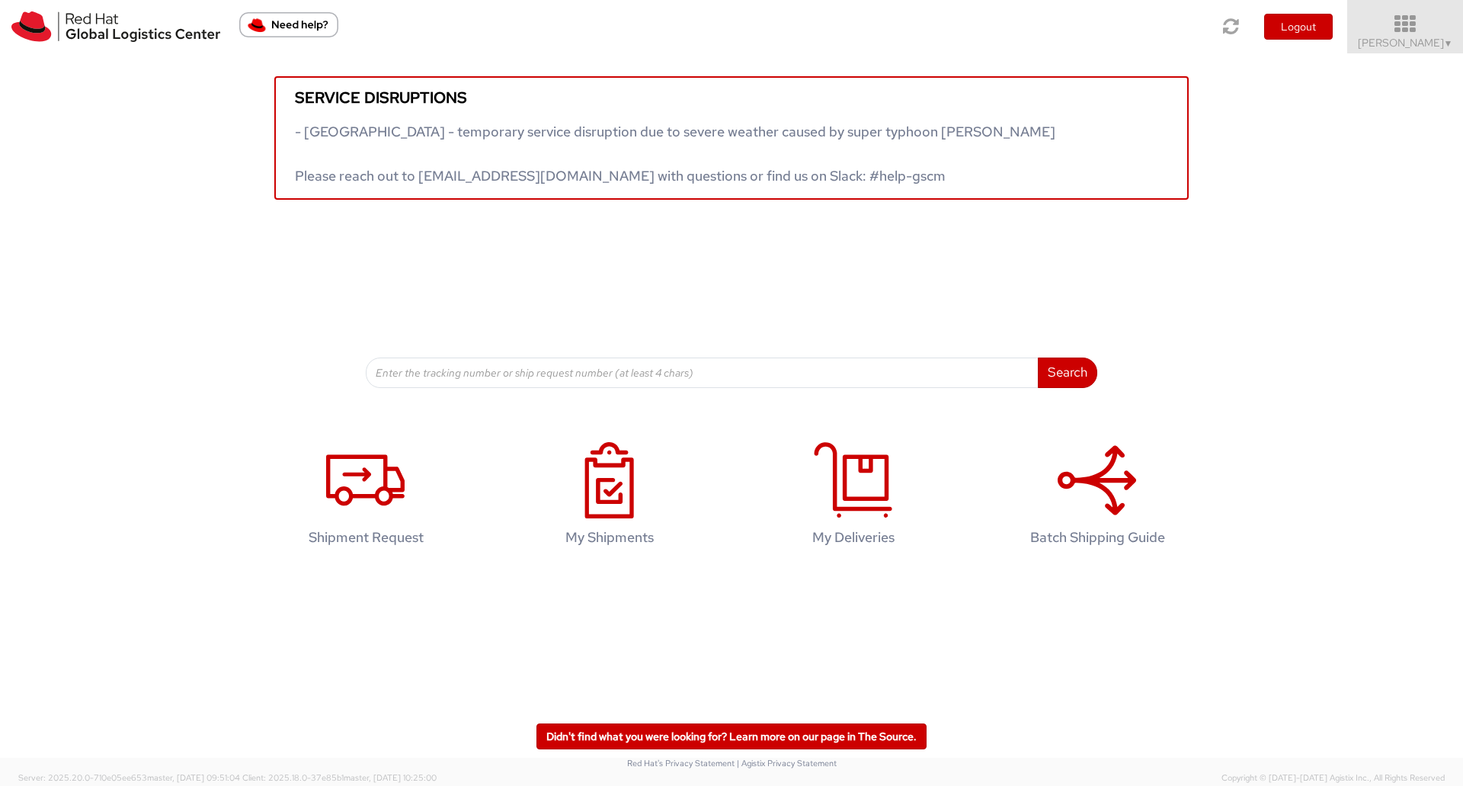
click at [1415, 30] on icon at bounding box center [1405, 24] width 133 height 21
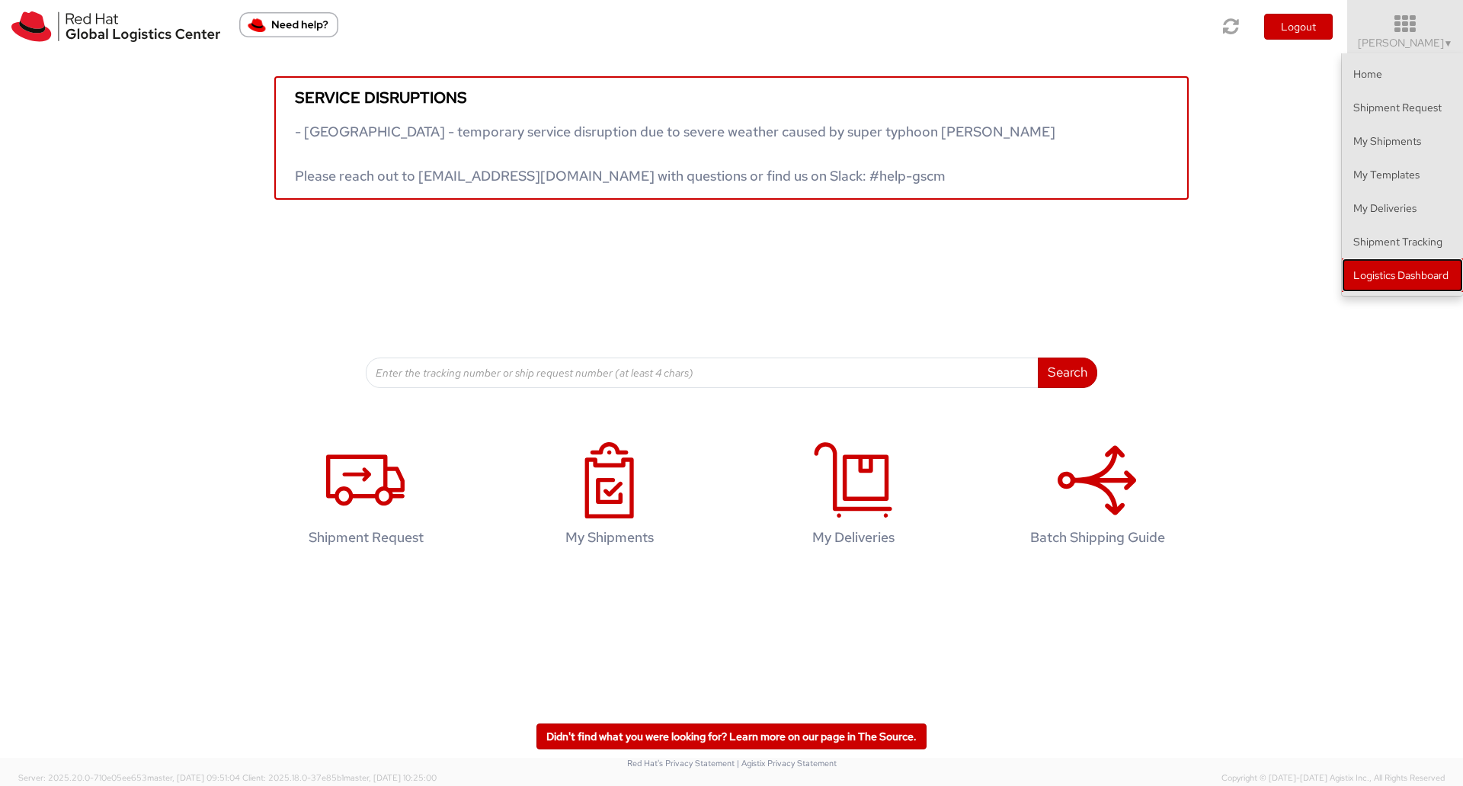
click at [1391, 261] on link "Logistics Dashboard" at bounding box center [1402, 275] width 121 height 34
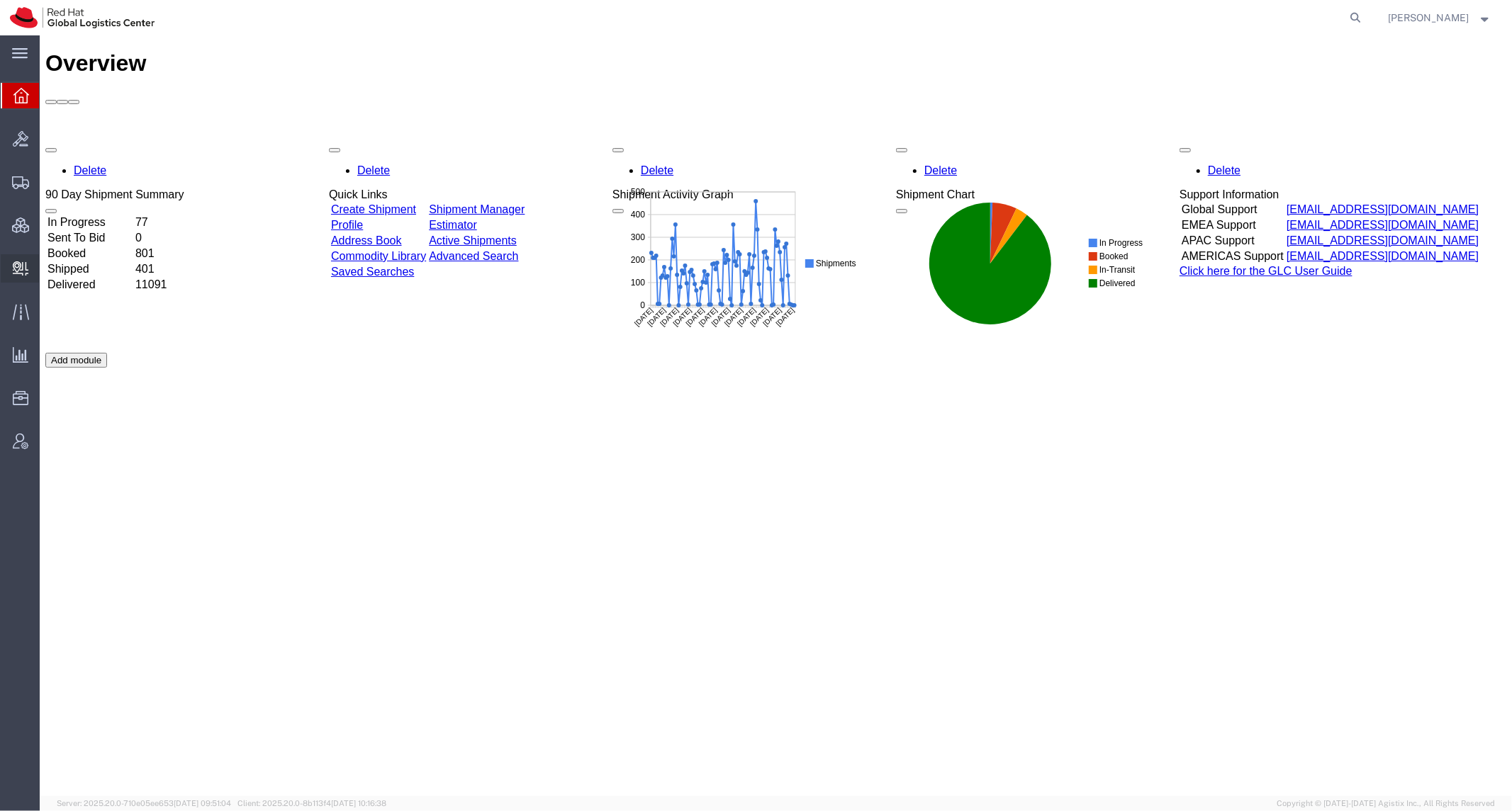
click at [0, 0] on span "Create Delivery" at bounding box center [0, 0] width 0 height 0
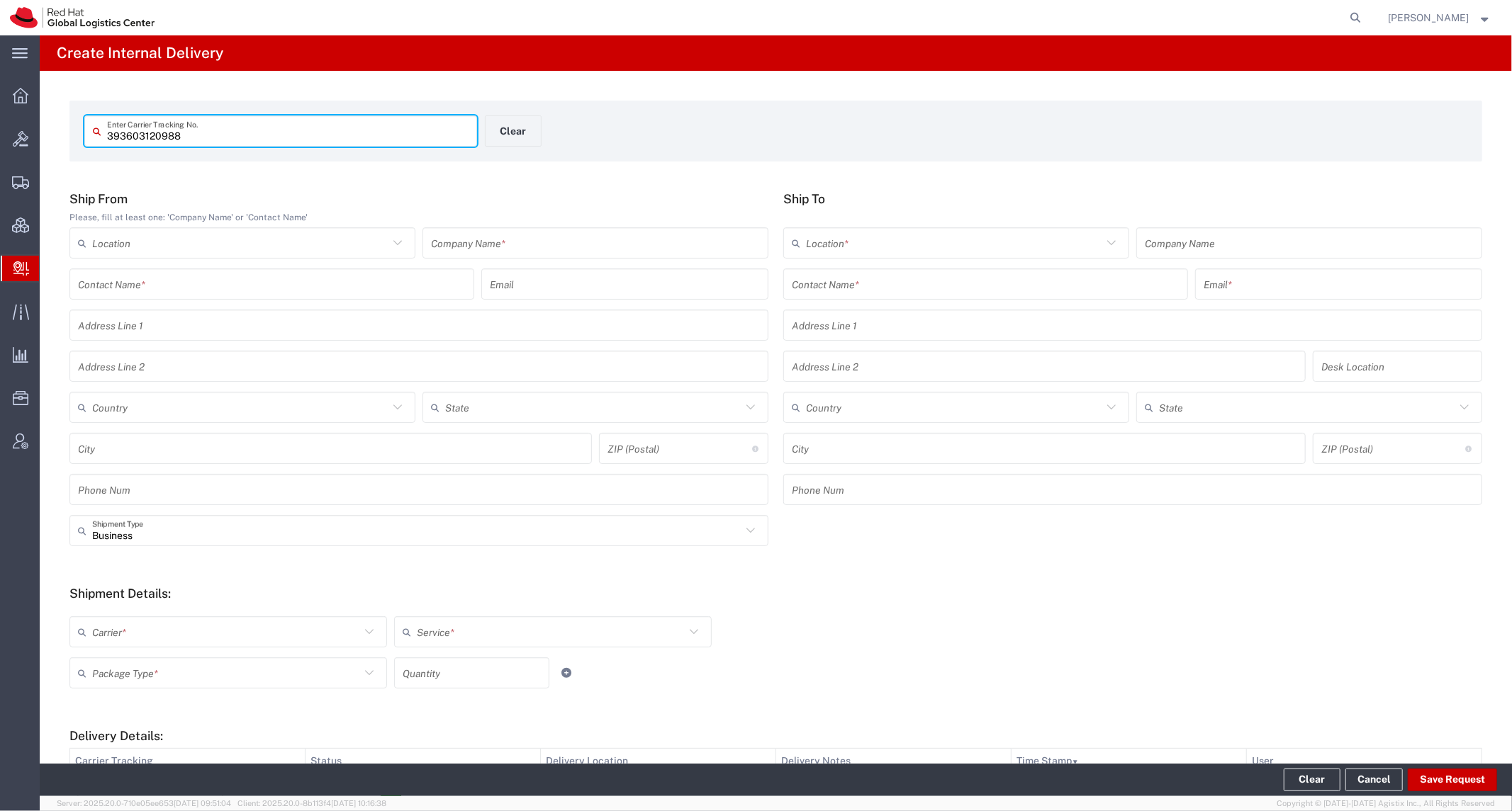
type input "393603120988"
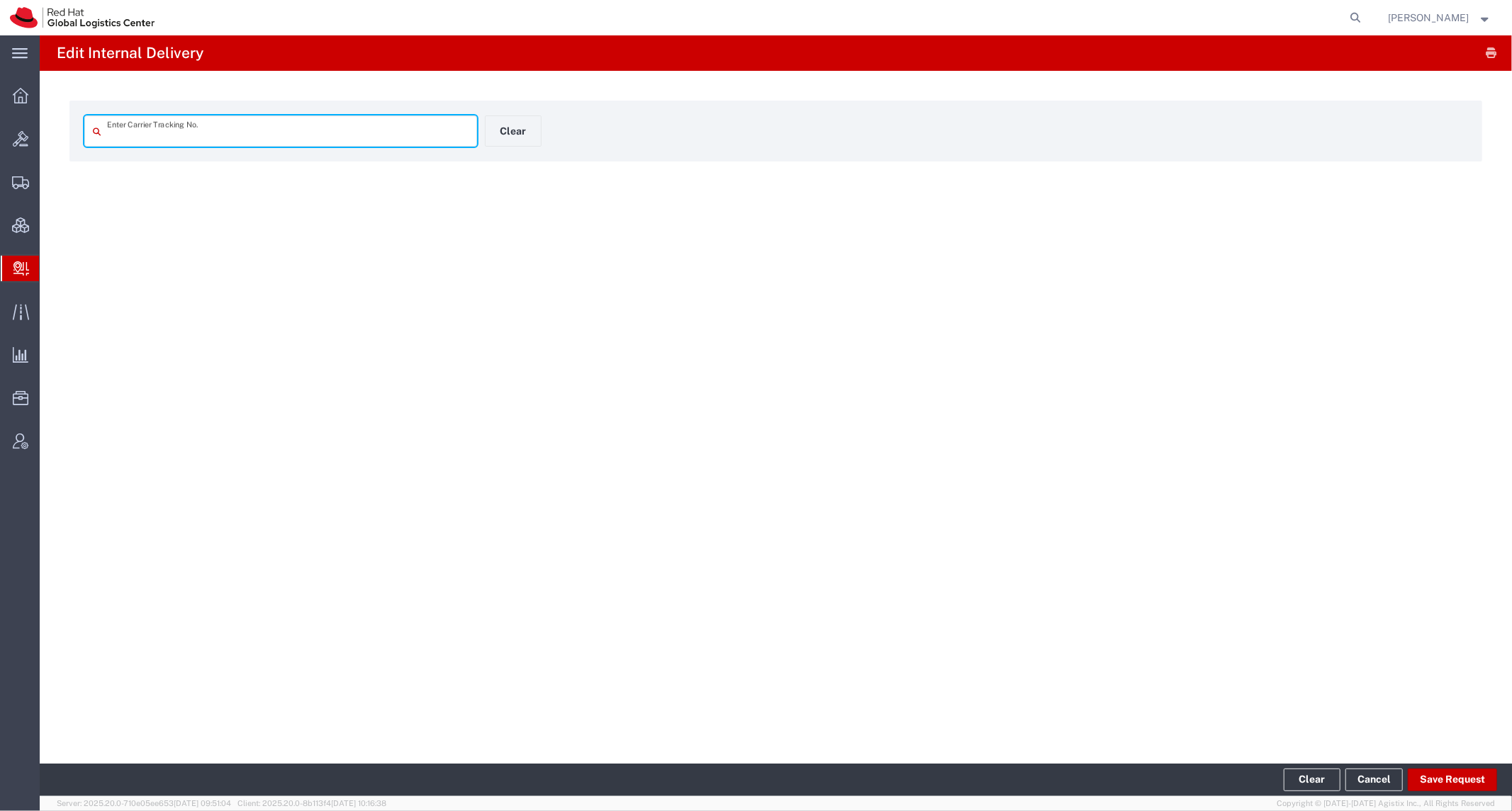
type input "393603120988"
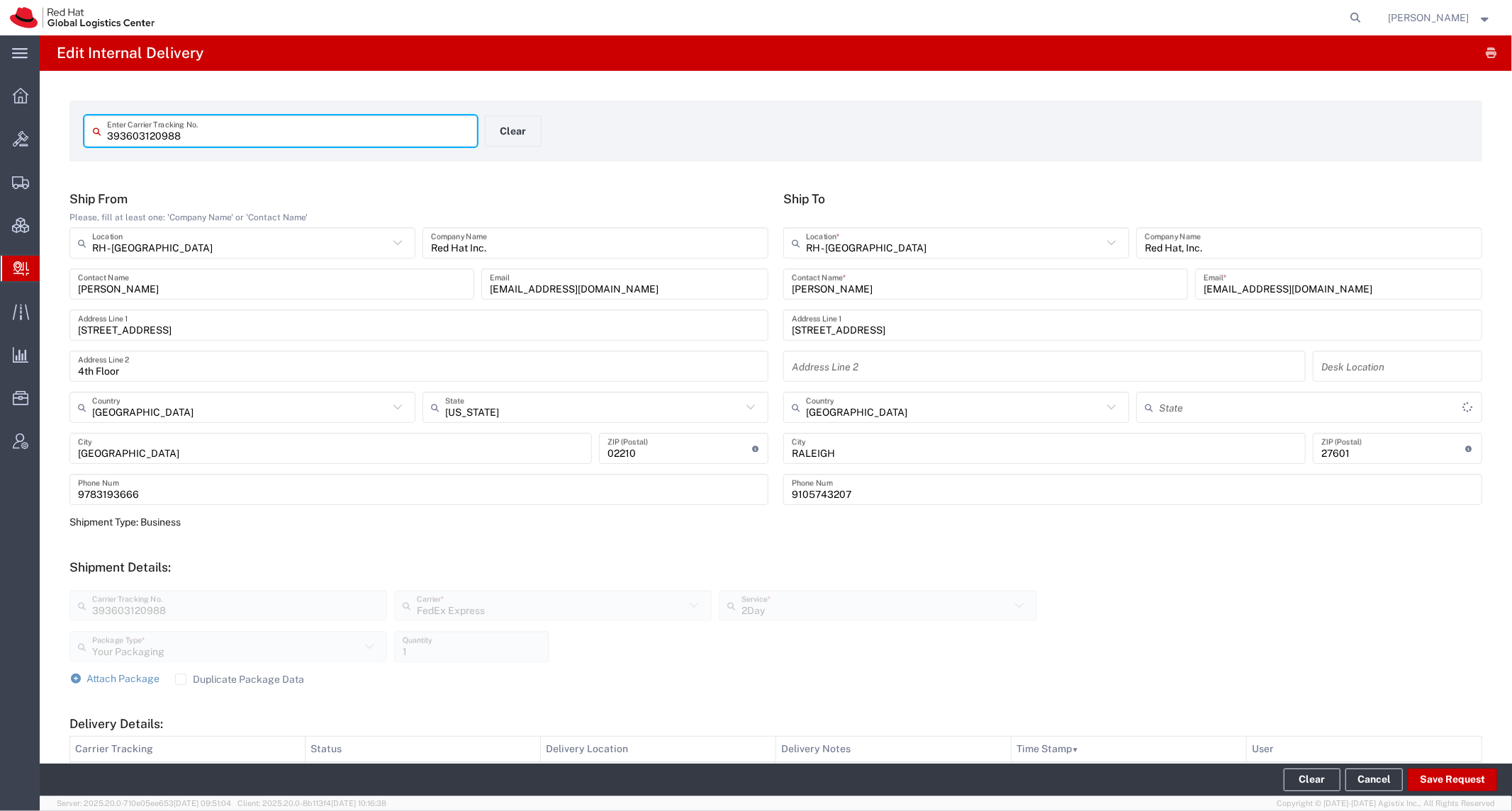
type input "[US_STATE]"
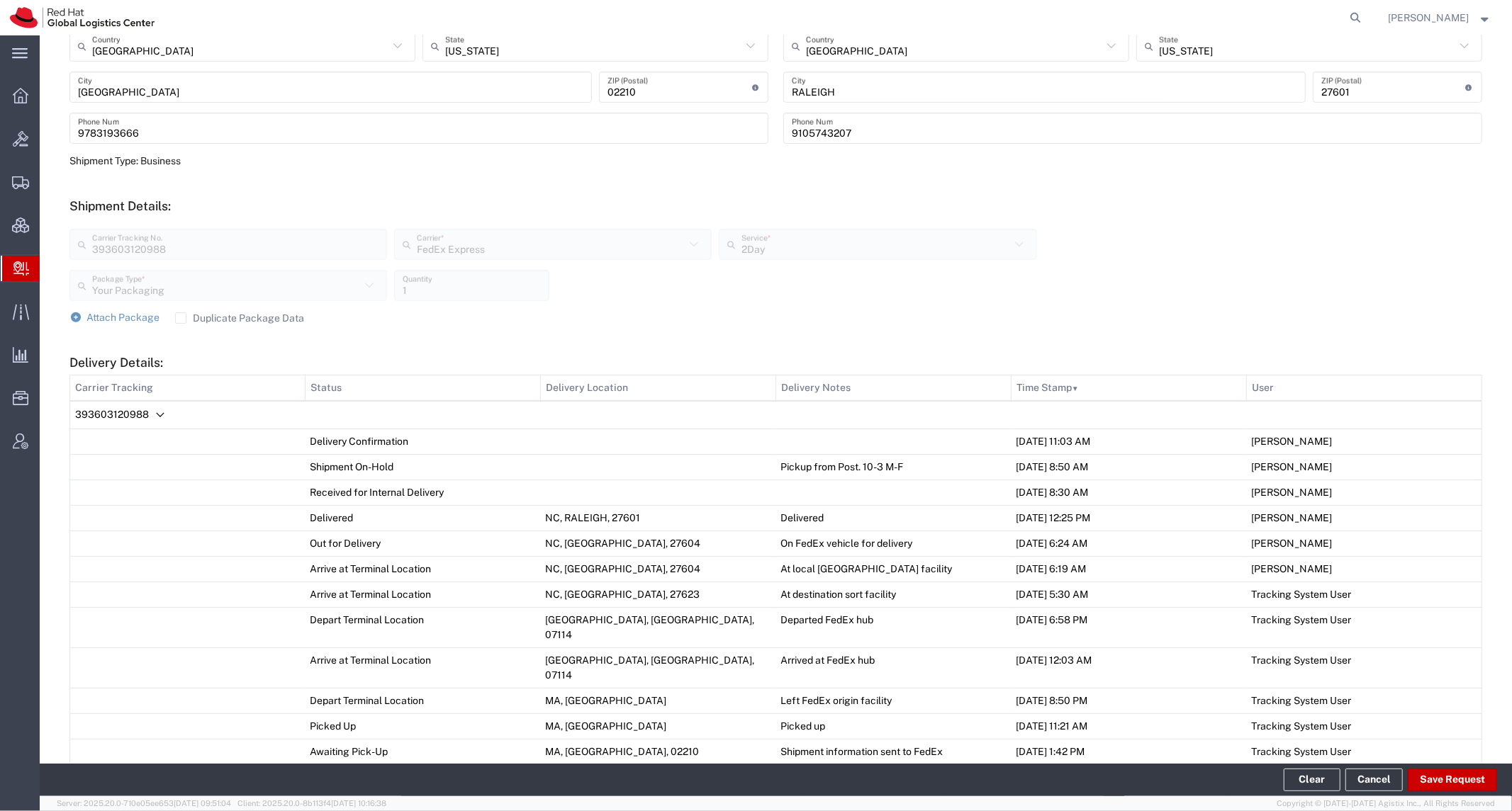
scroll to position [576, 0]
